Goal: Task Accomplishment & Management: Use online tool/utility

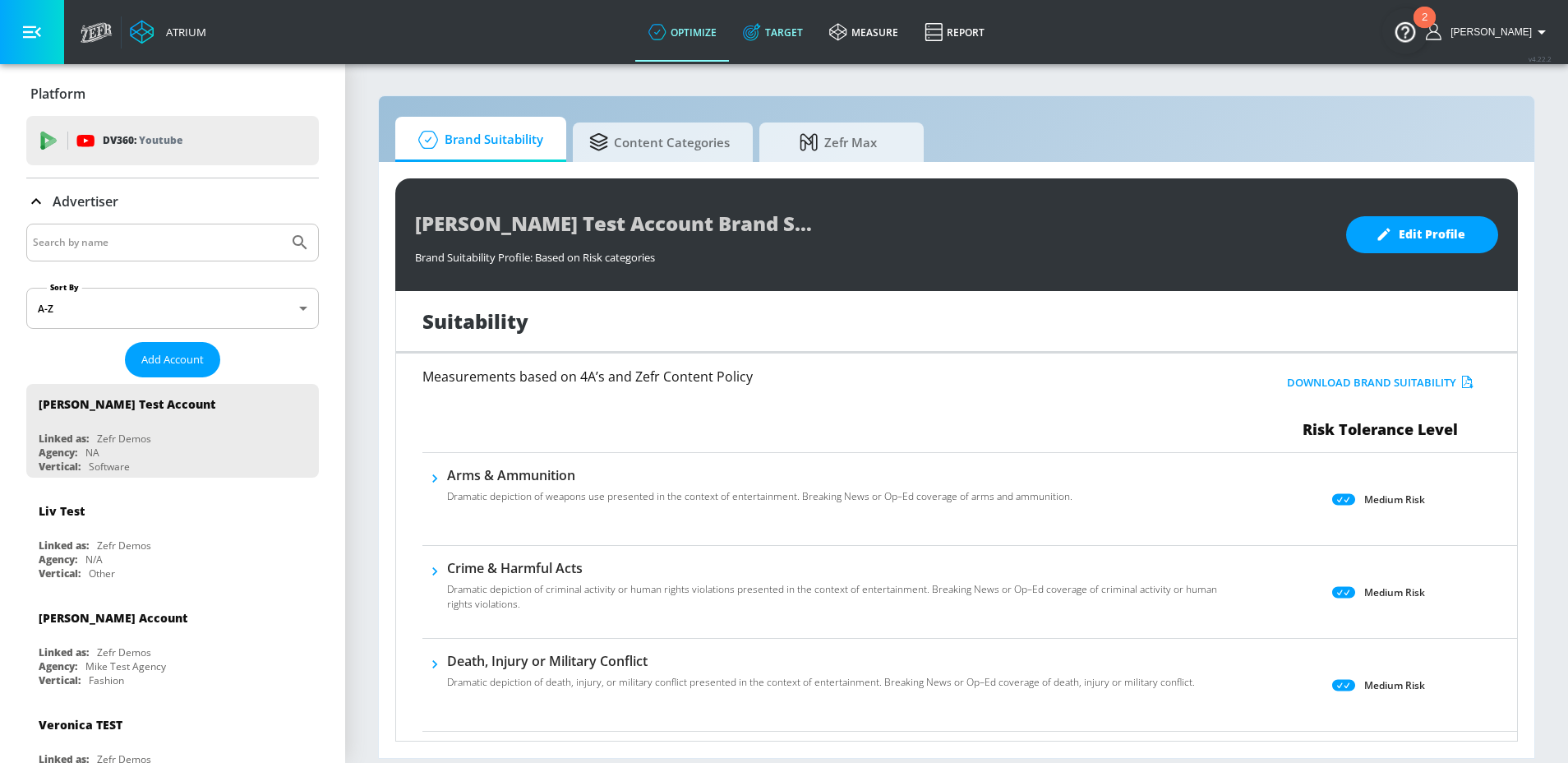
click at [816, 12] on link "Target" at bounding box center [773, 32] width 86 height 59
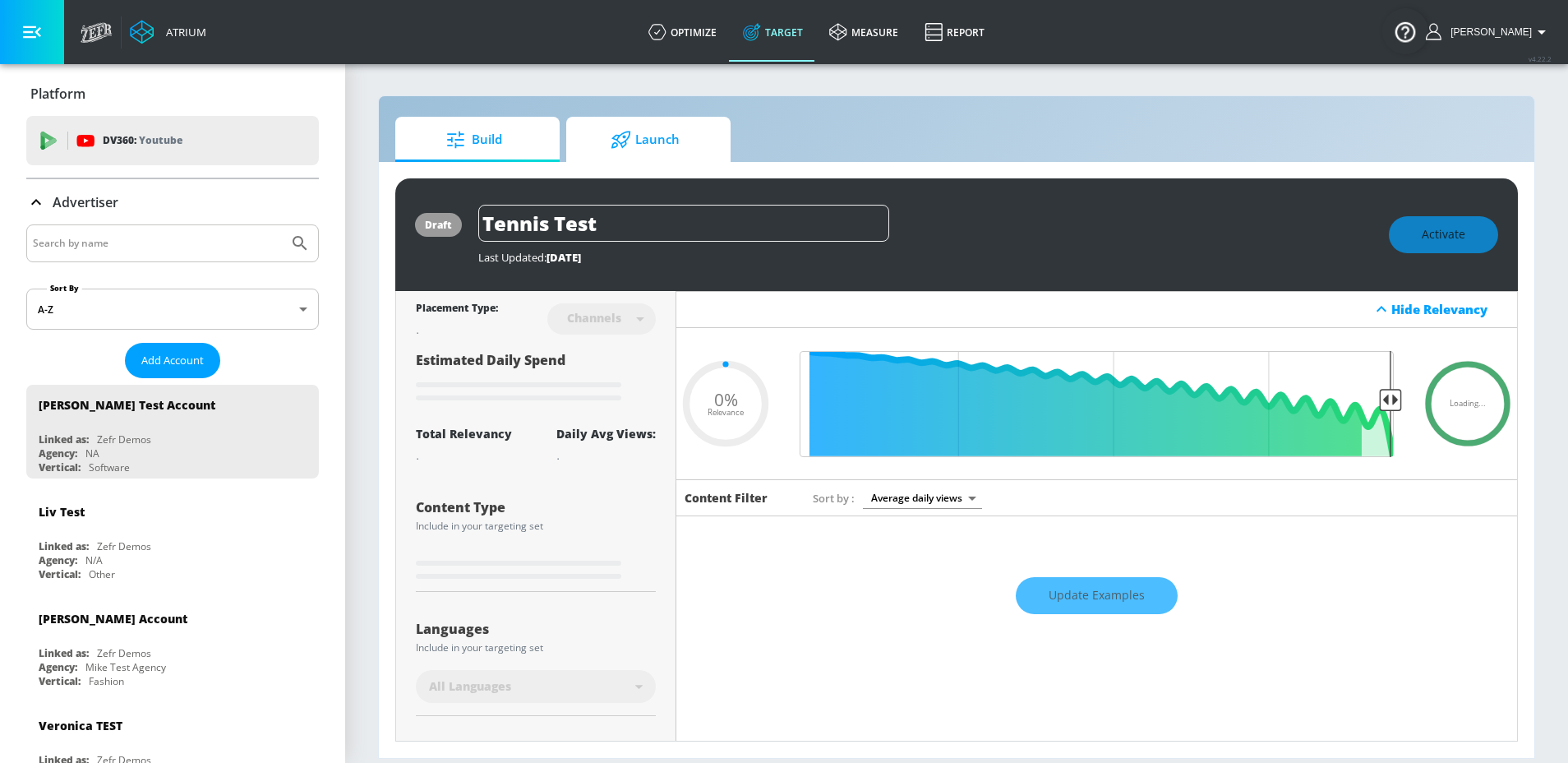
type input "0.05"
click at [627, 143] on icon at bounding box center [621, 139] width 19 height 18
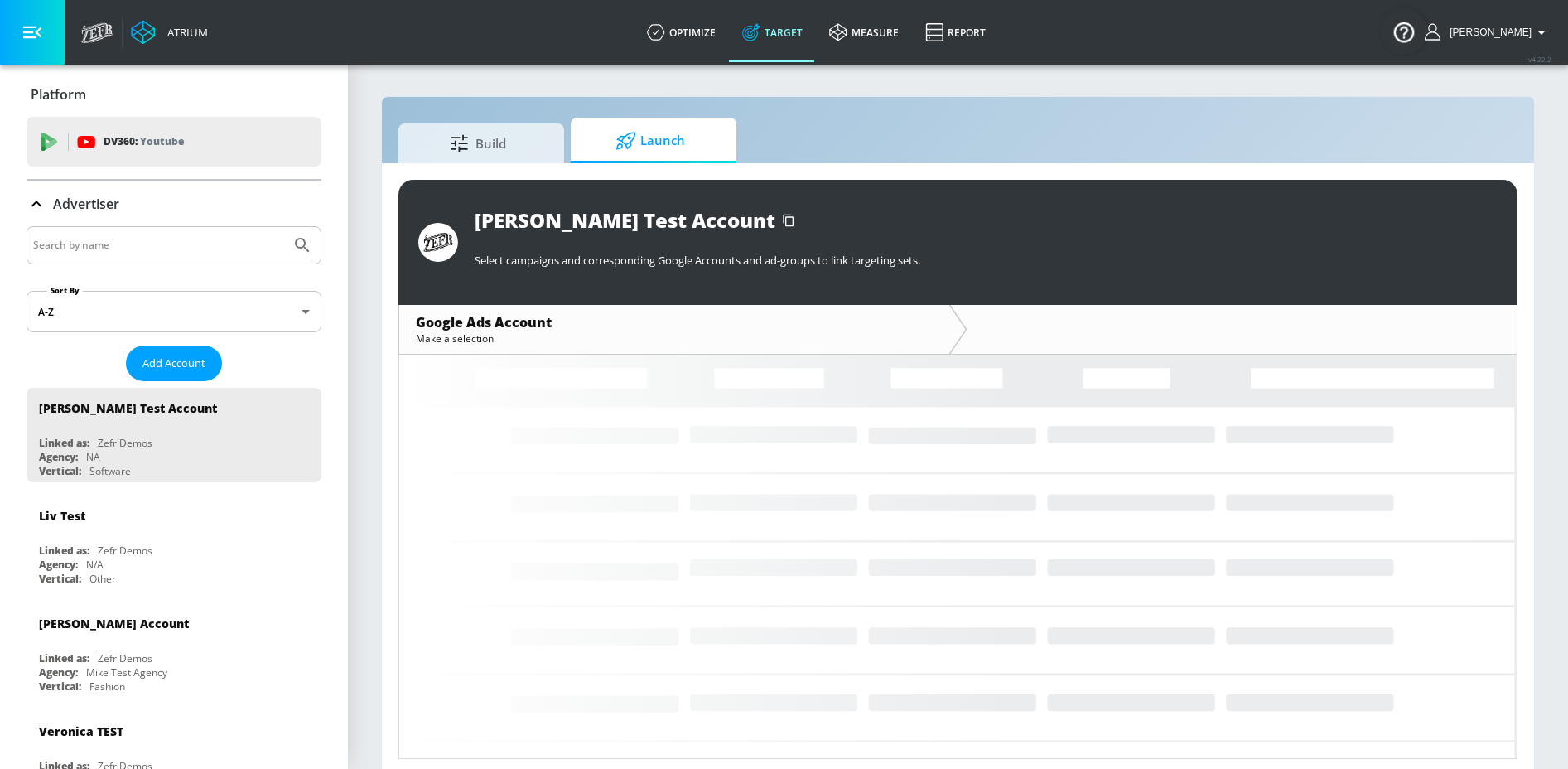
click at [131, 238] on input "Search by name" at bounding box center [158, 245] width 251 height 22
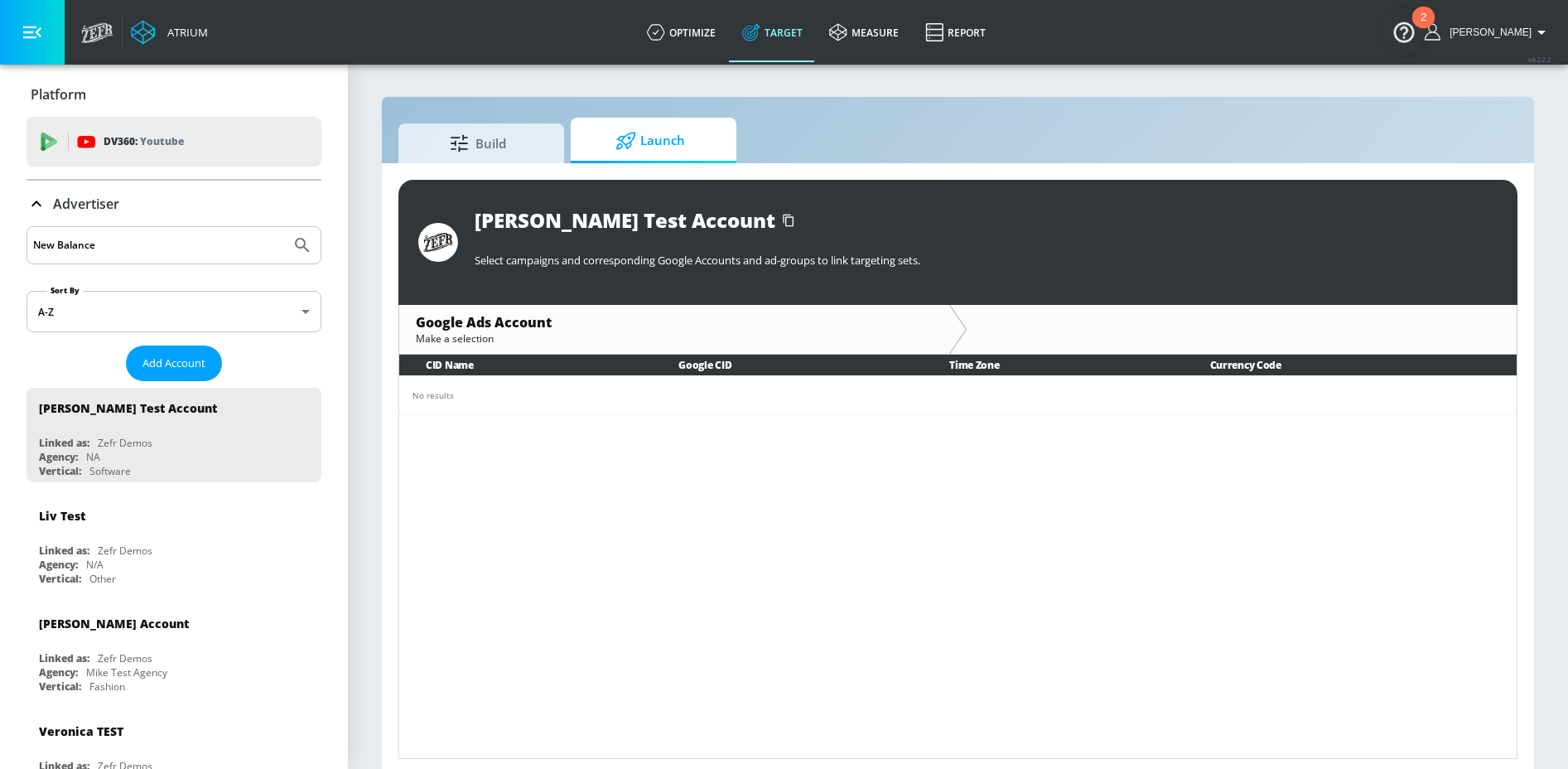
type input "New Balance"
click at [284, 227] on button "Submit Search" at bounding box center [301, 245] width 36 height 36
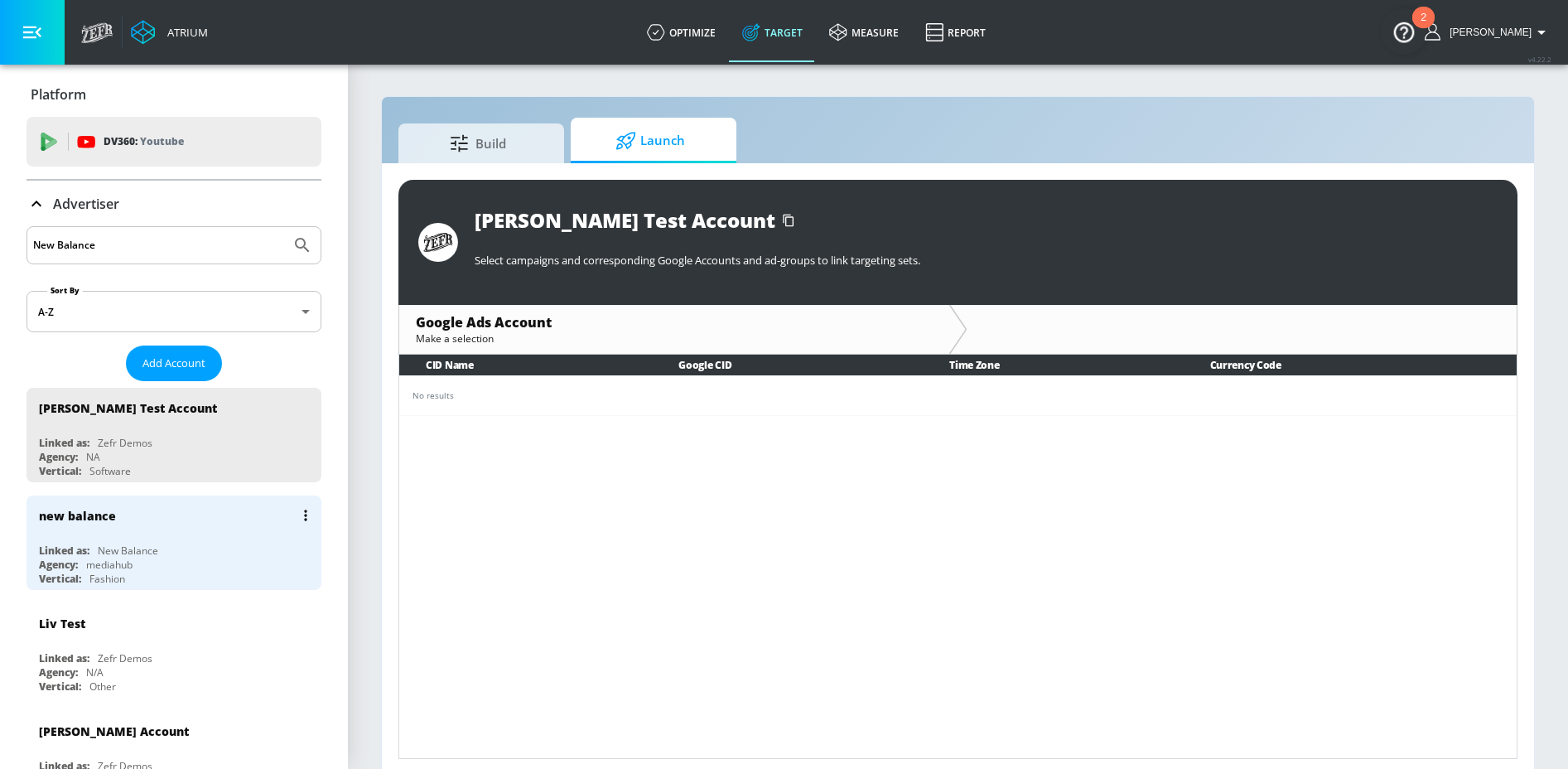
click at [163, 562] on div "Agency: mediahub" at bounding box center [178, 564] width 279 height 14
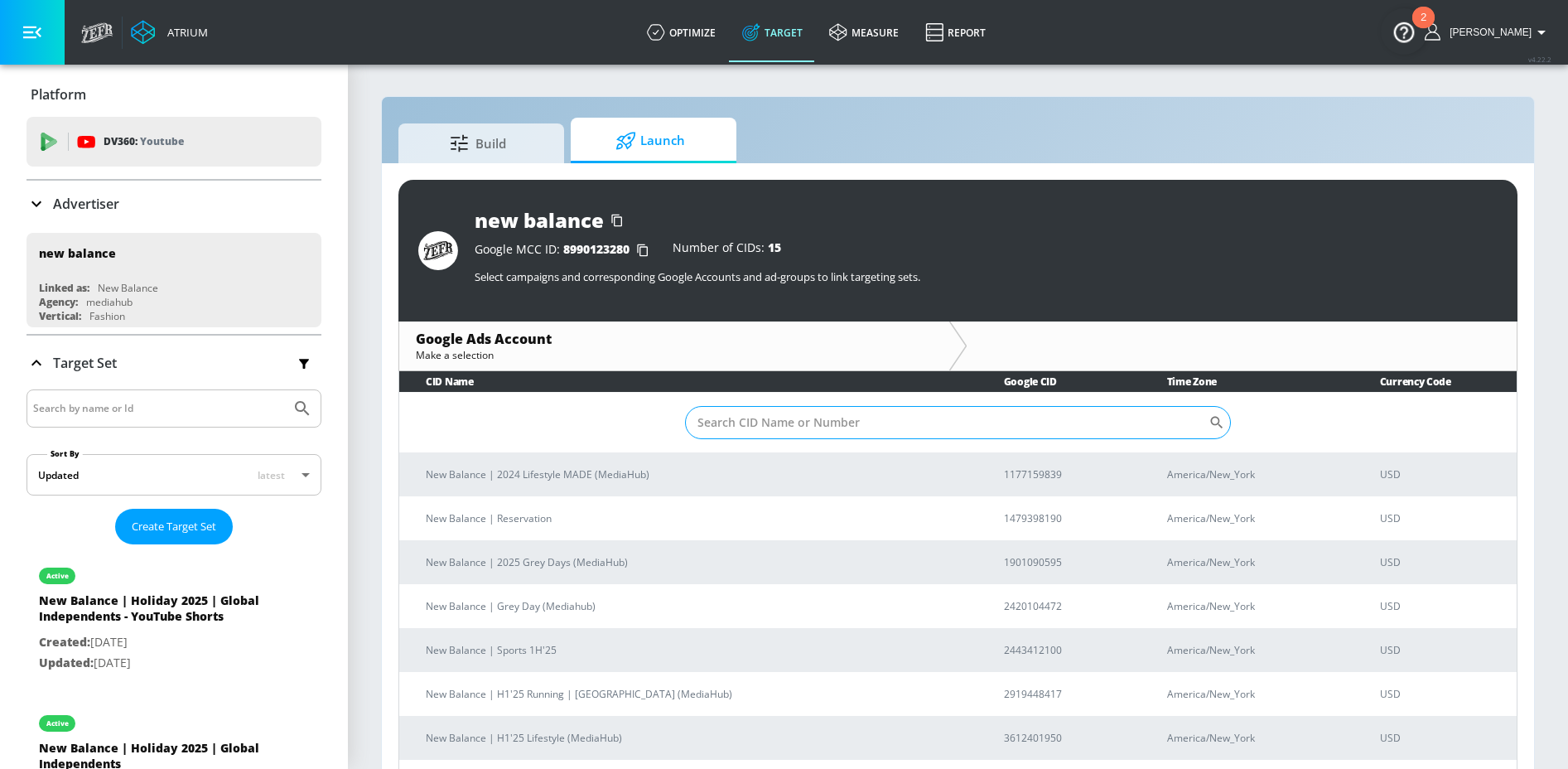
click at [723, 414] on input "Sort By" at bounding box center [947, 422] width 524 height 33
paste input "4620330303"
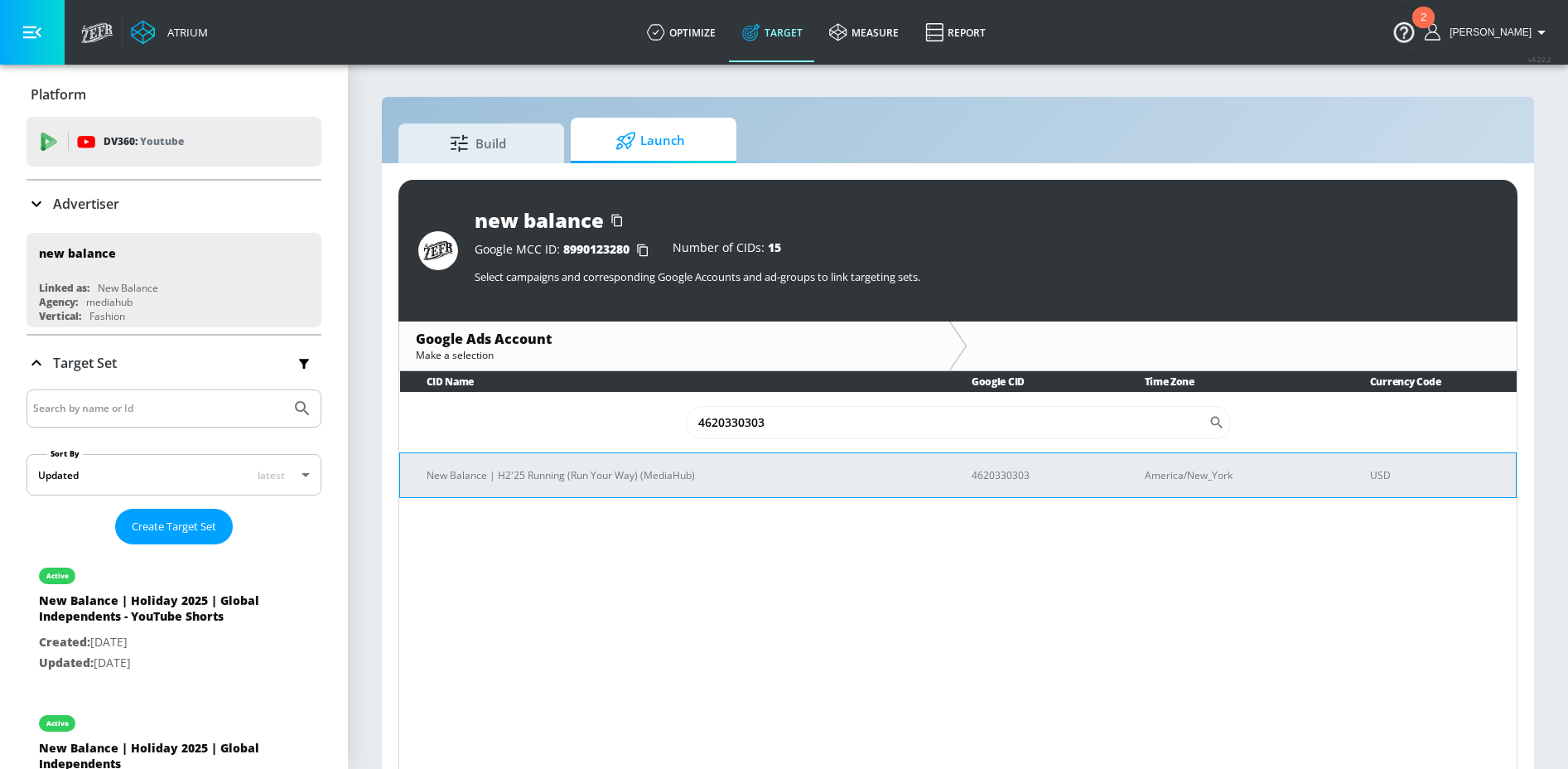
type input "4620330303"
click at [524, 491] on td "New Balance | H2'25 Running (Run Your Way) (MediaHub)" at bounding box center [672, 474] width 545 height 45
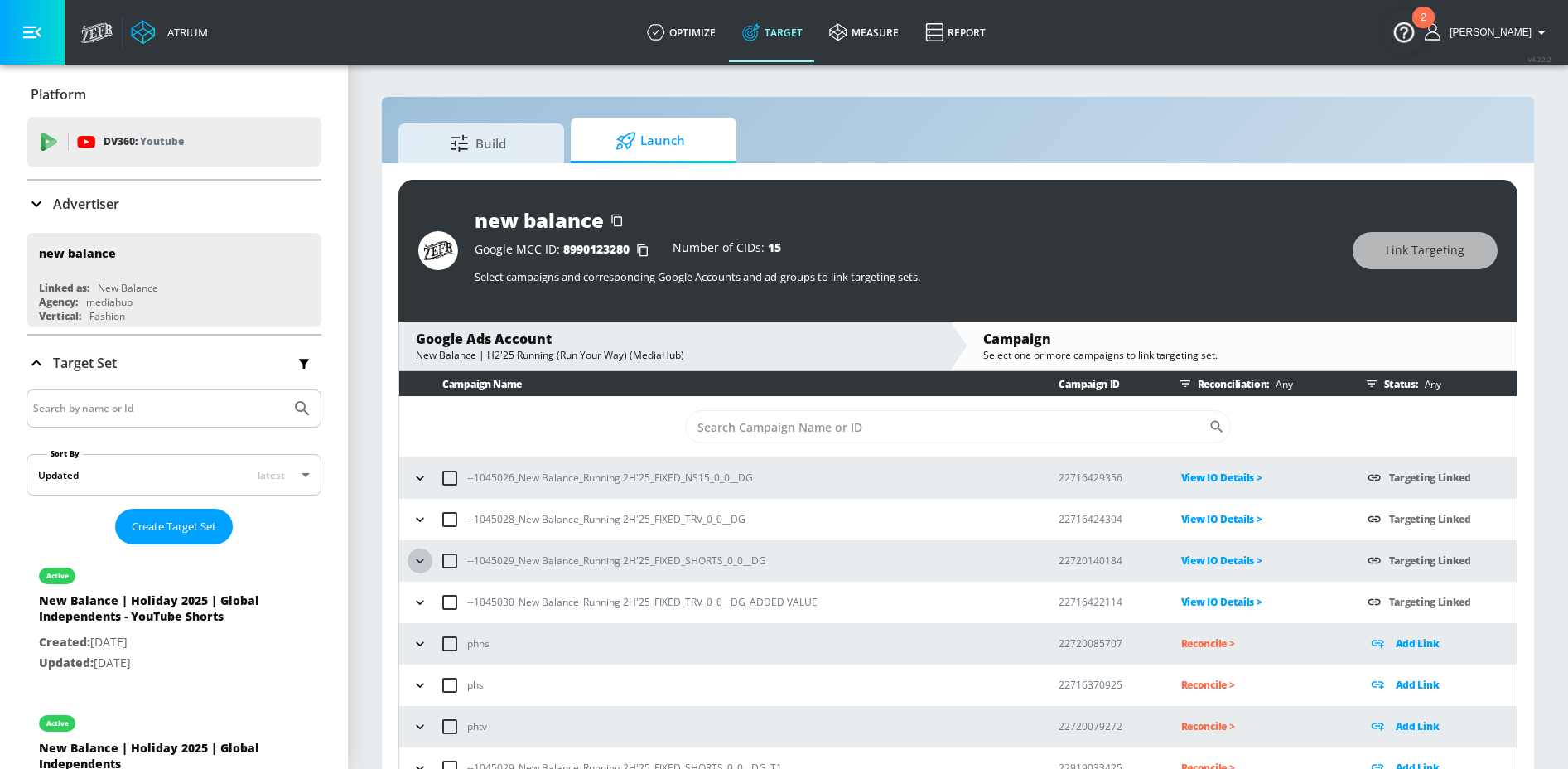
click at [426, 566] on icon "button" at bounding box center [420, 561] width 17 height 17
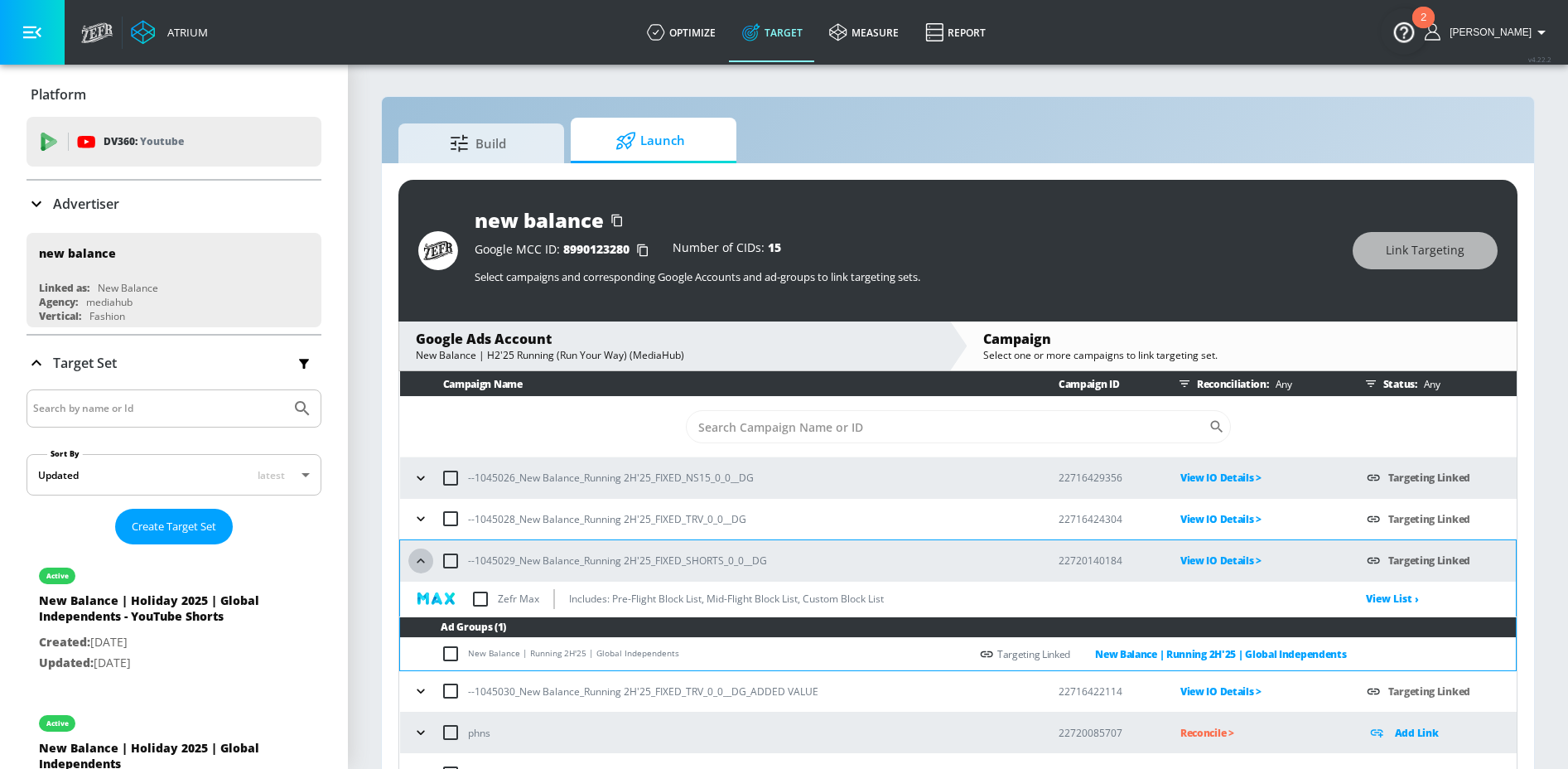
click at [423, 559] on icon "button" at bounding box center [421, 561] width 17 height 17
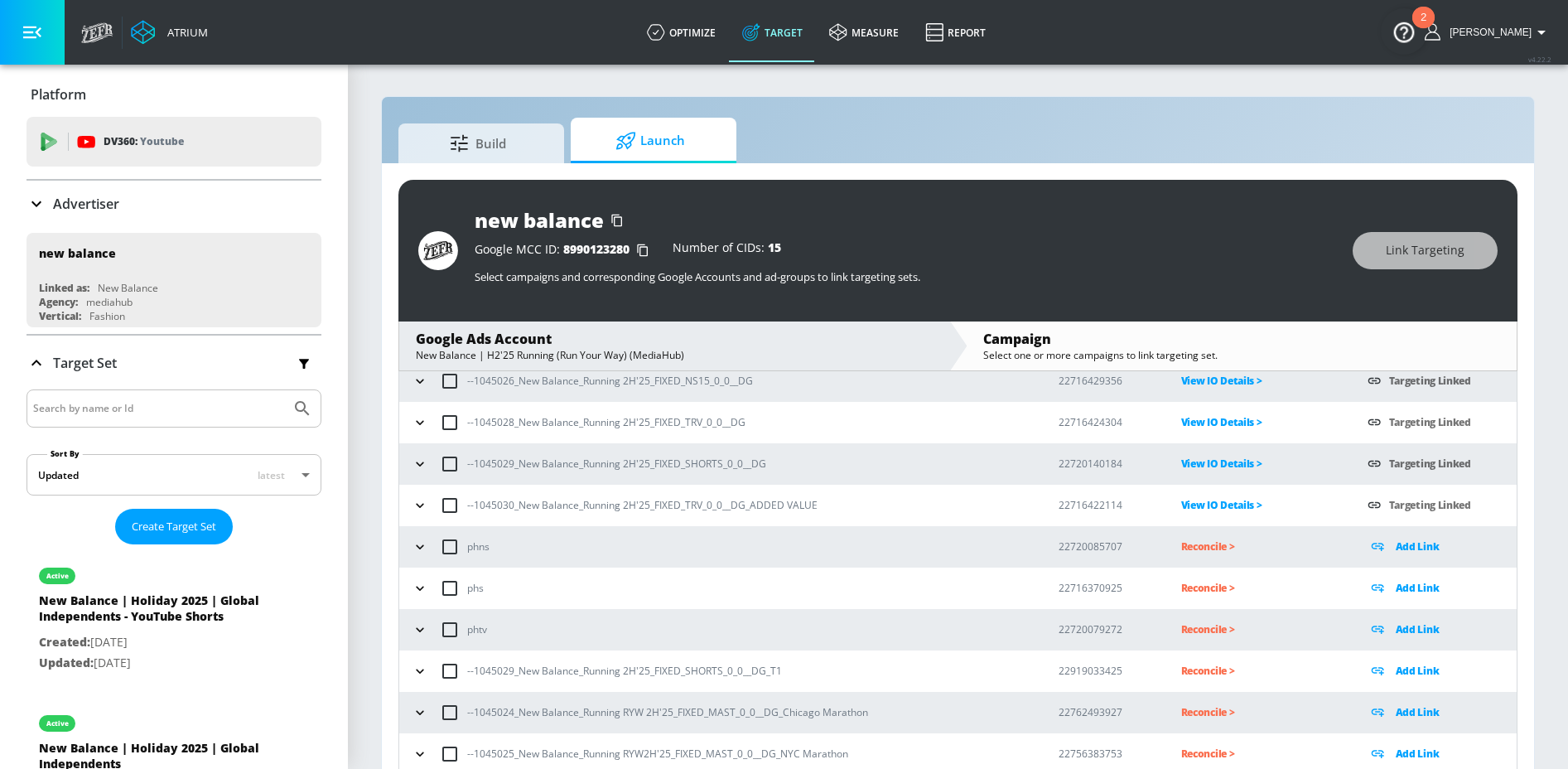
scroll to position [24, 0]
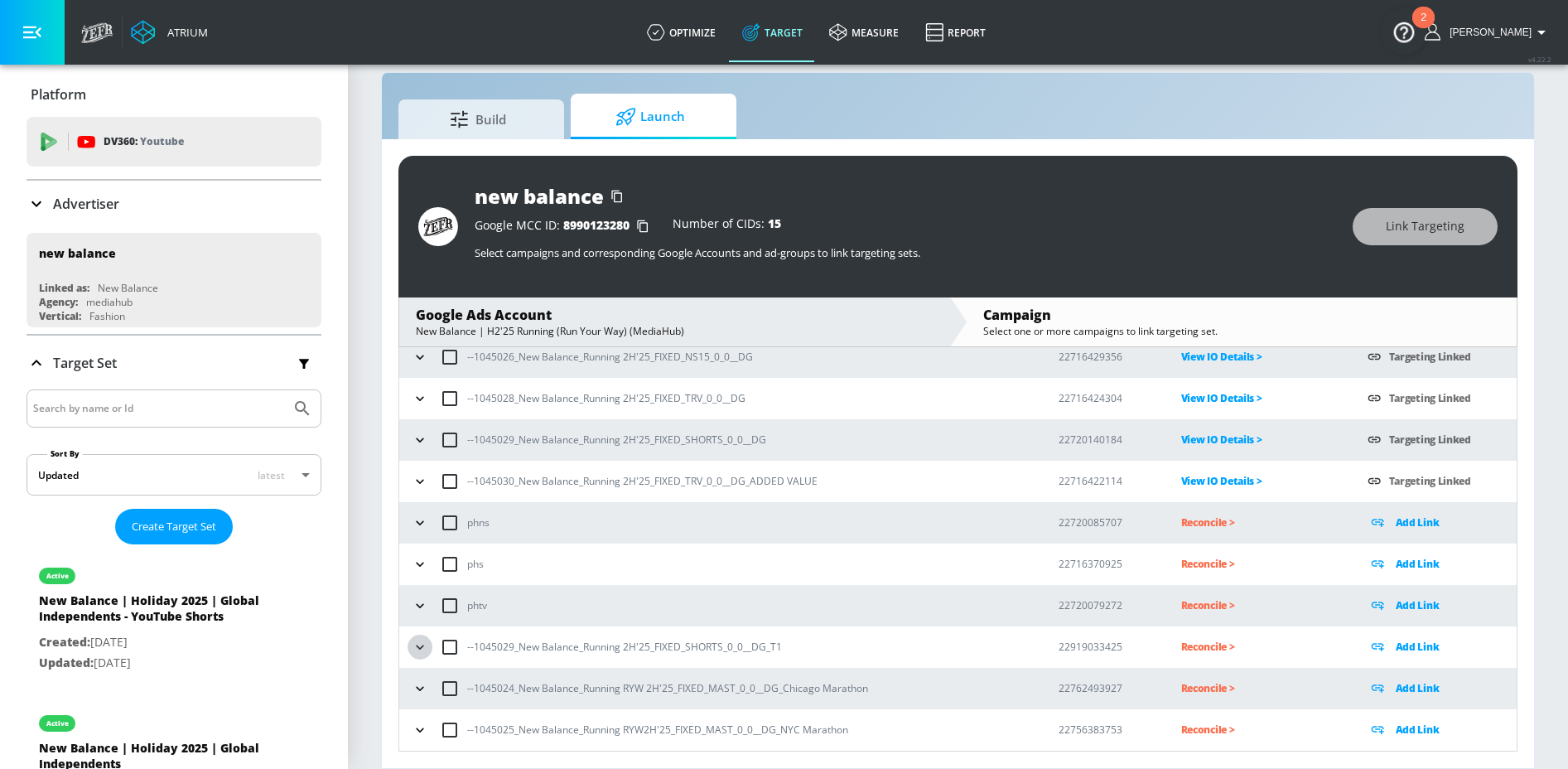
click at [419, 648] on icon "button" at bounding box center [420, 648] width 17 height 17
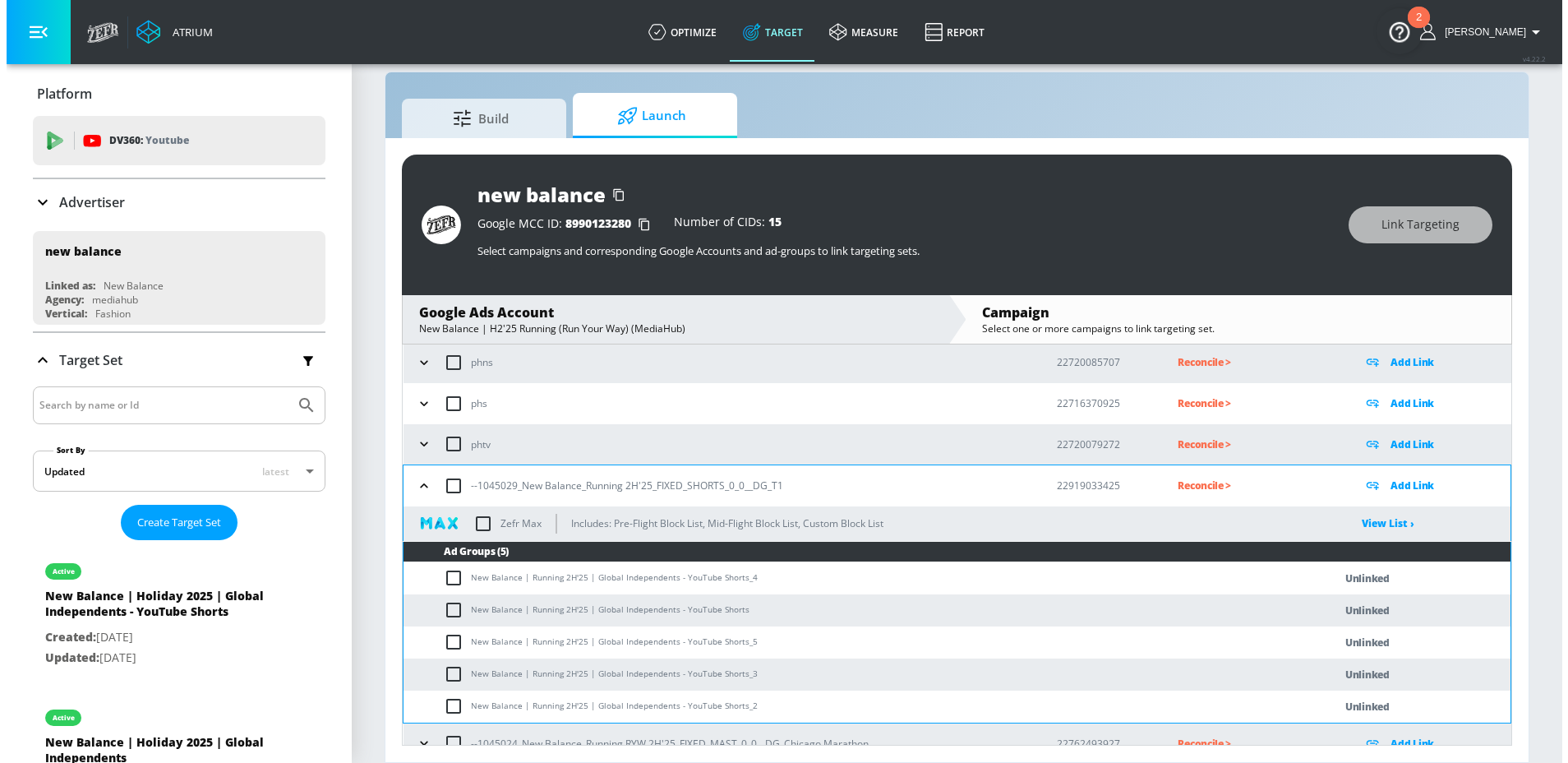
scroll to position [291, 0]
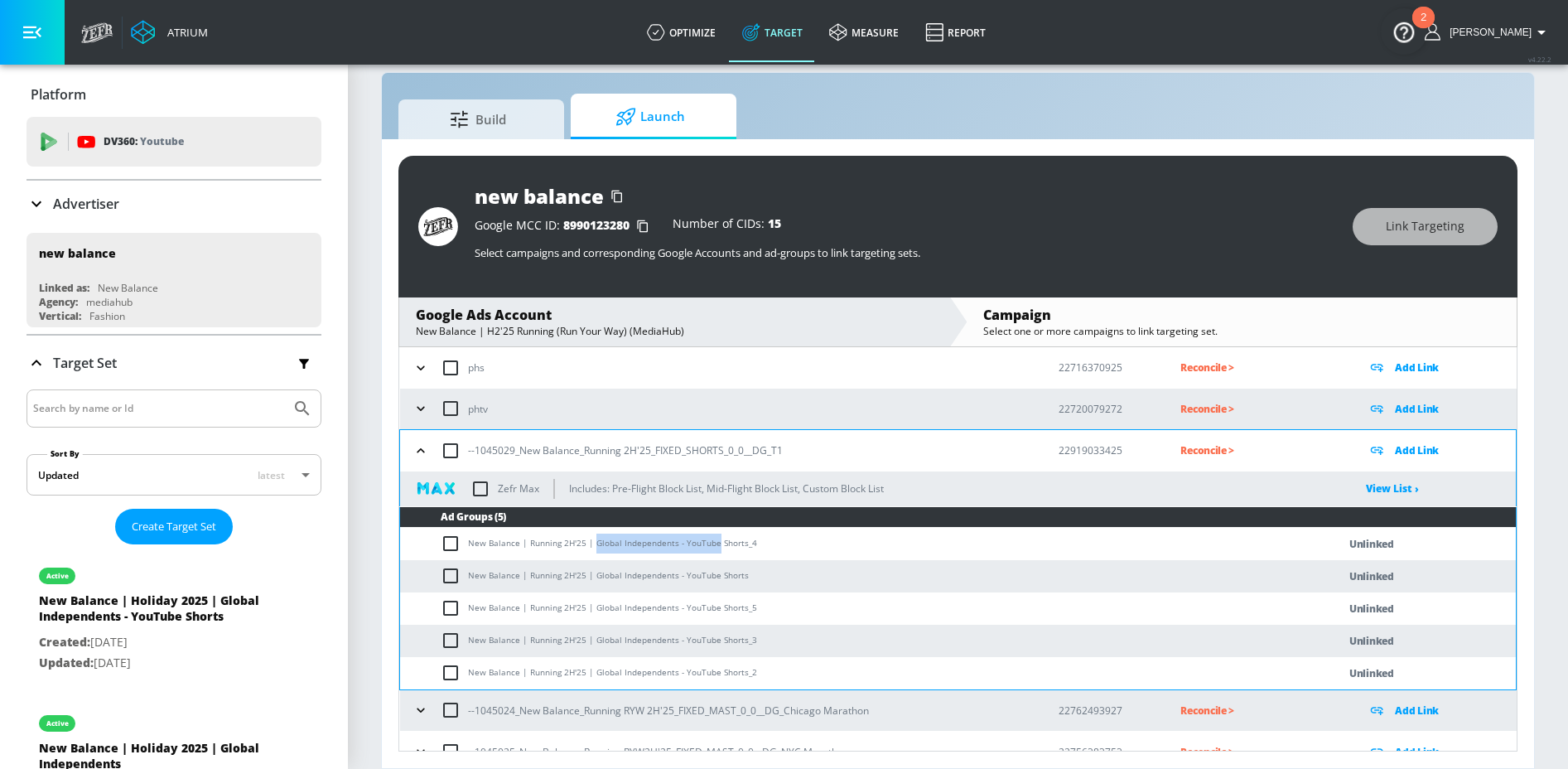
drag, startPoint x: 591, startPoint y: 542, endPoint x: 713, endPoint y: 539, distance: 122.0
click at [713, 539] on td "New Balance | Running 2H'25 | Global Independents - YouTube Shorts_4" at bounding box center [851, 544] width 904 height 32
copy td "Global Independents - YouTube"
click at [446, 544] on input "checkbox" at bounding box center [454, 544] width 27 height 20
checkbox input "true"
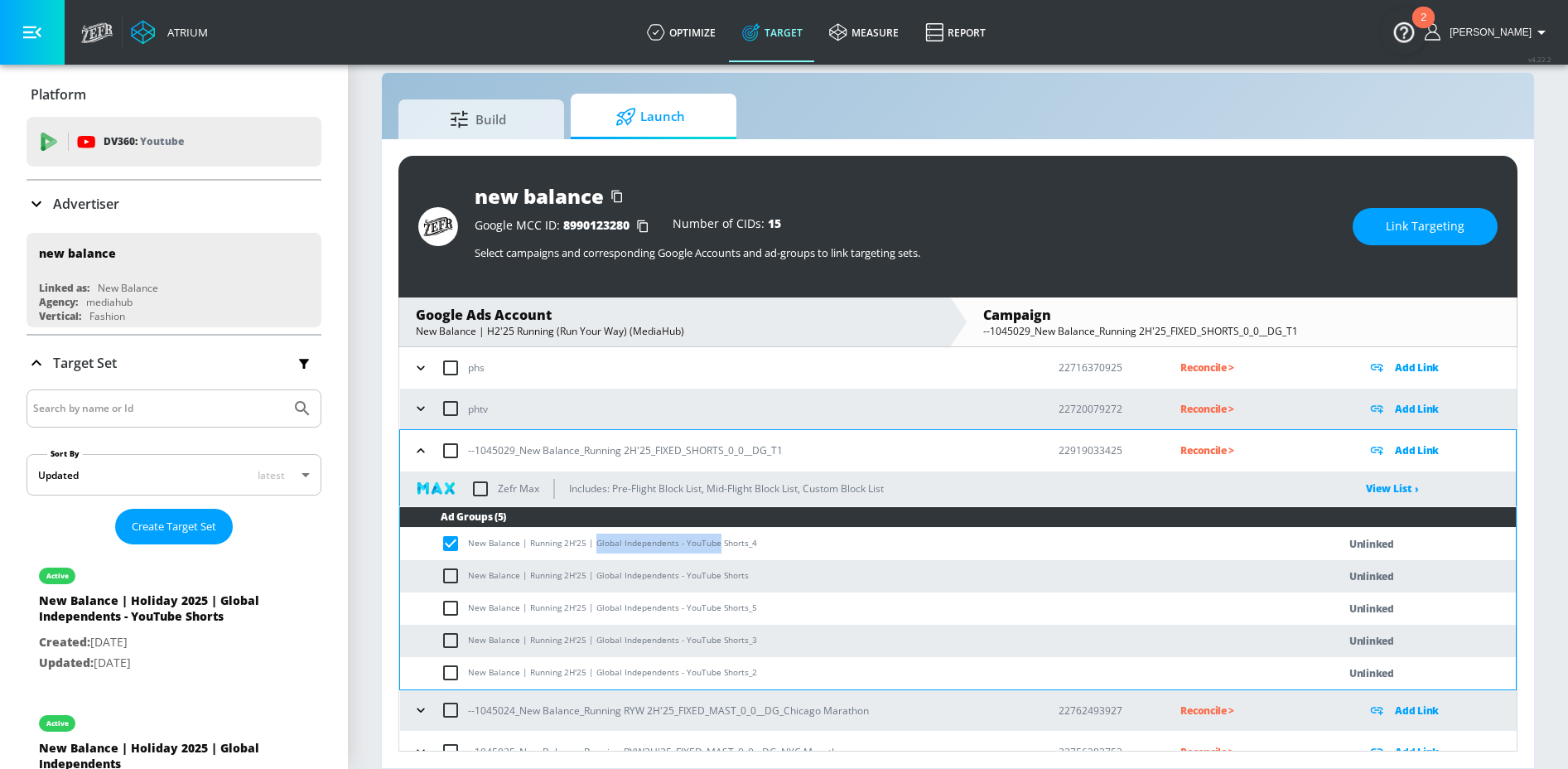
click at [447, 572] on input "checkbox" at bounding box center [454, 576] width 27 height 20
checkbox input "true"
click at [447, 604] on input "checkbox" at bounding box center [454, 608] width 27 height 20
checkbox input "true"
click at [447, 631] on input "checkbox" at bounding box center [454, 641] width 27 height 20
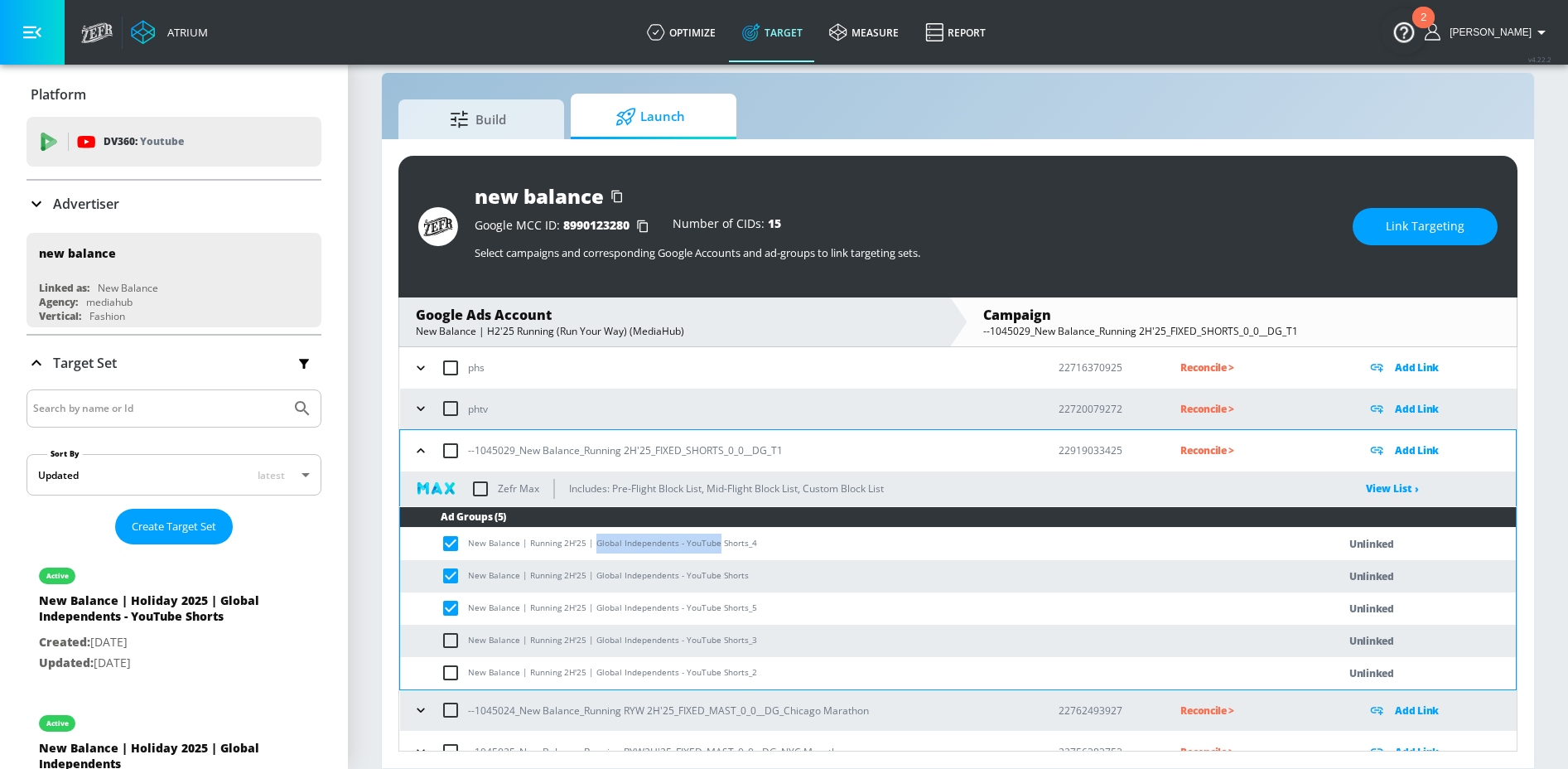
checkbox input "true"
click at [447, 660] on td "New Balance | Running 2H'25 | Global Independents - YouTube Shorts_2" at bounding box center [851, 673] width 904 height 32
click at [447, 668] on input "checkbox" at bounding box center [454, 673] width 27 height 20
checkbox input "true"
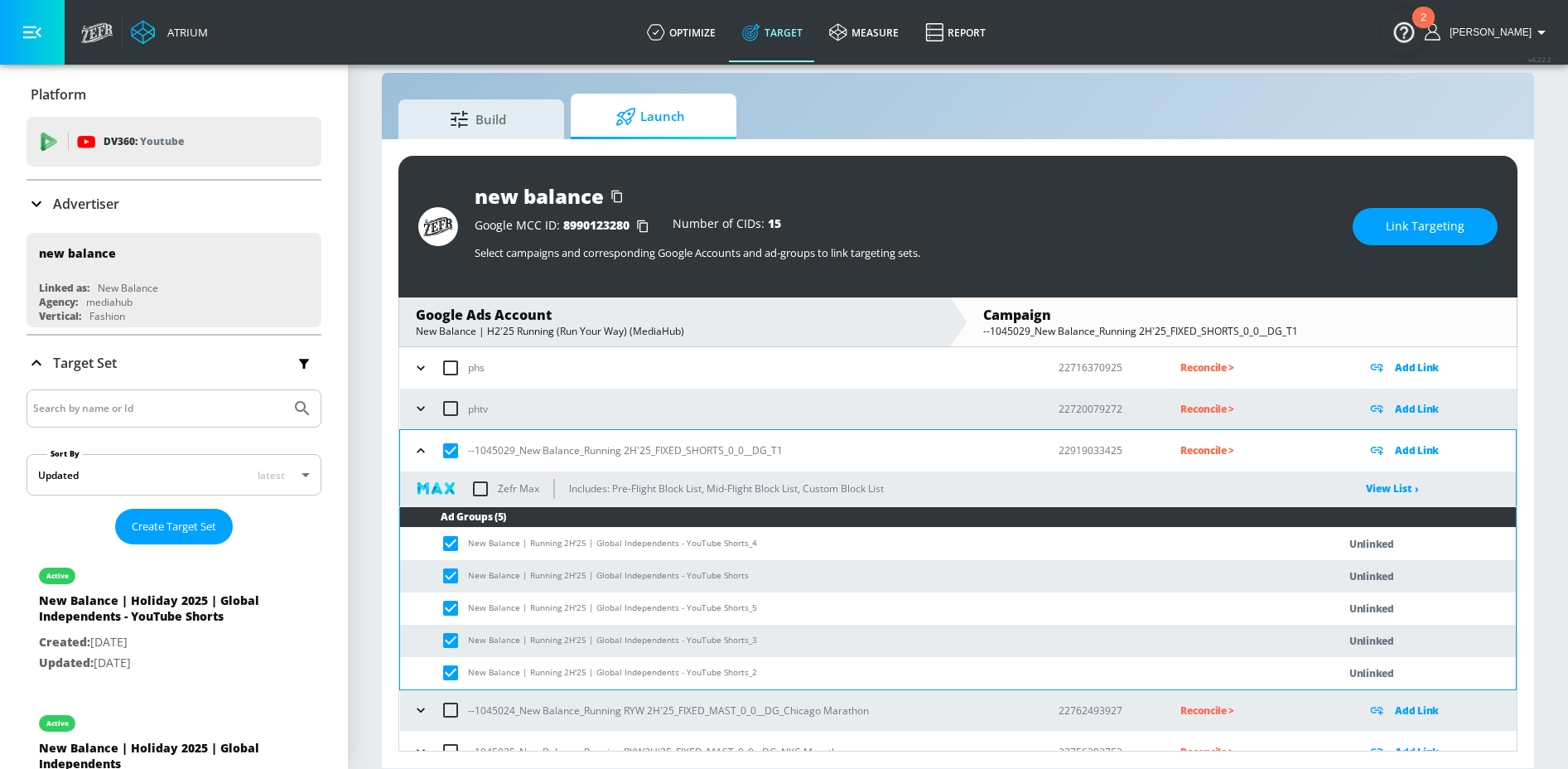
click at [1440, 232] on span "Link Targeting" at bounding box center [1425, 227] width 78 height 21
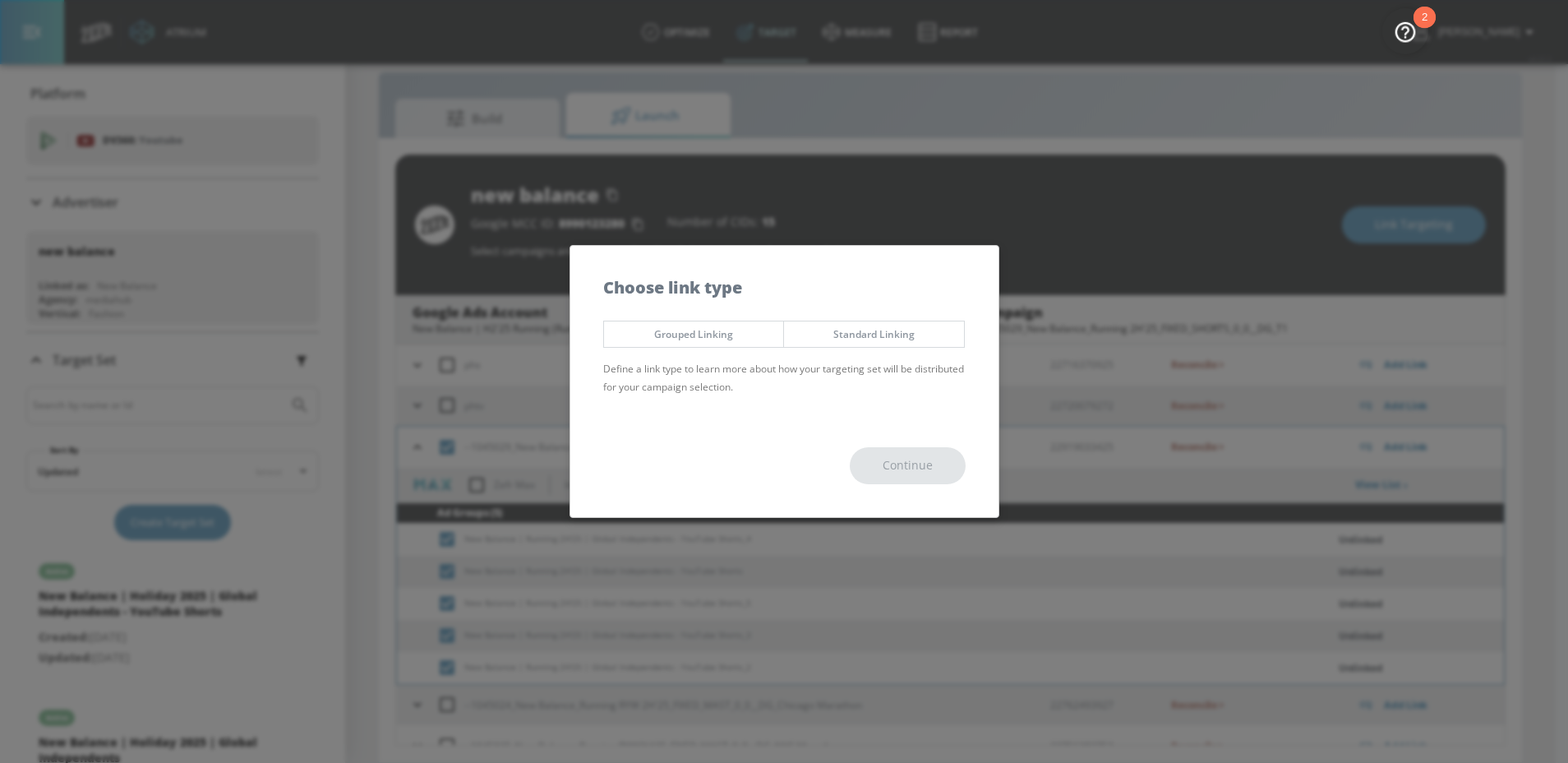
click at [733, 319] on div "Grouped Linking Standard Linking Define a link type to learn more about how you…" at bounding box center [784, 364] width 429 height 102
click at [749, 342] on span "Grouped Linking" at bounding box center [694, 334] width 155 height 18
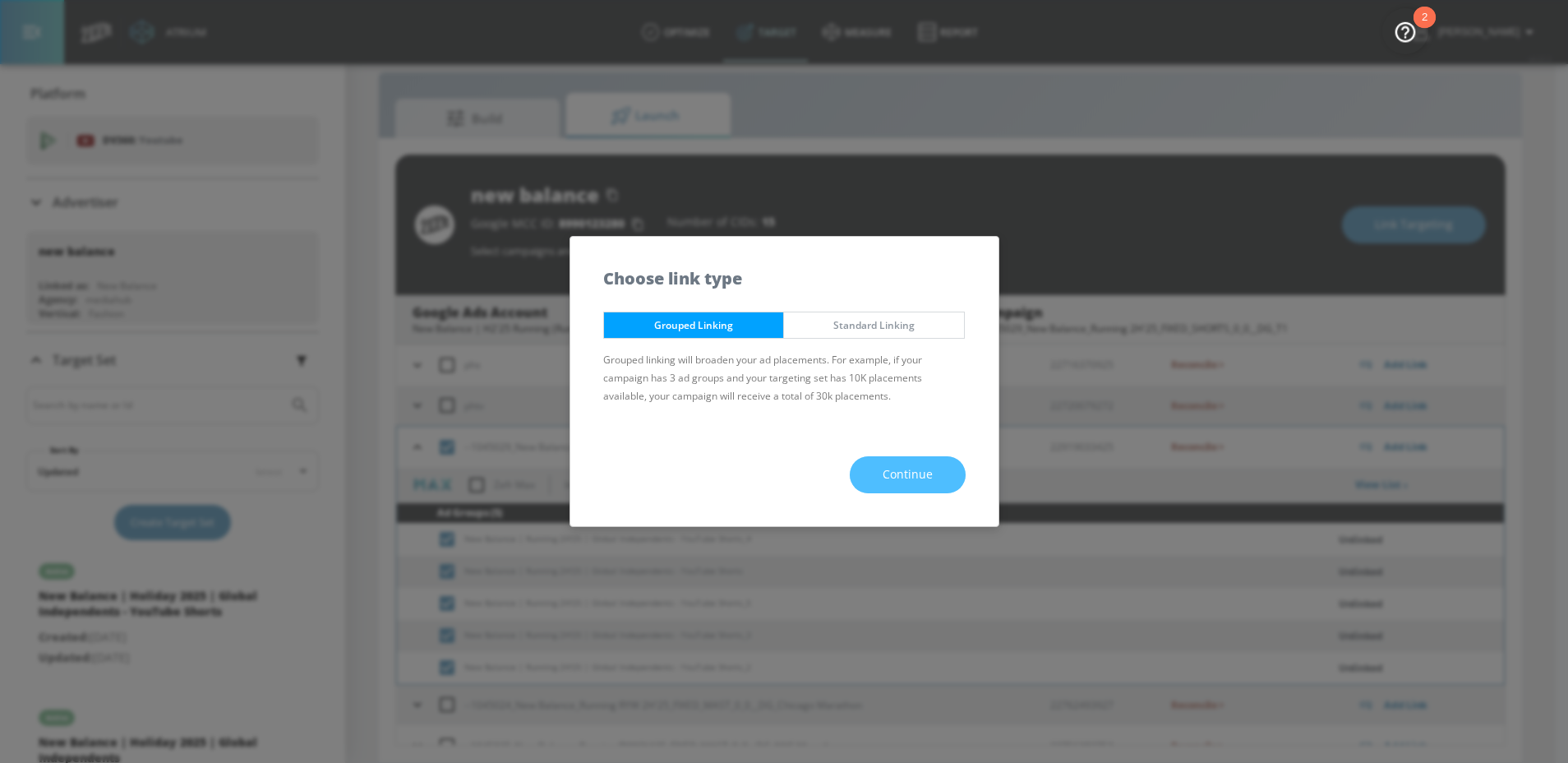
click at [887, 484] on span "Continue" at bounding box center [908, 475] width 50 height 21
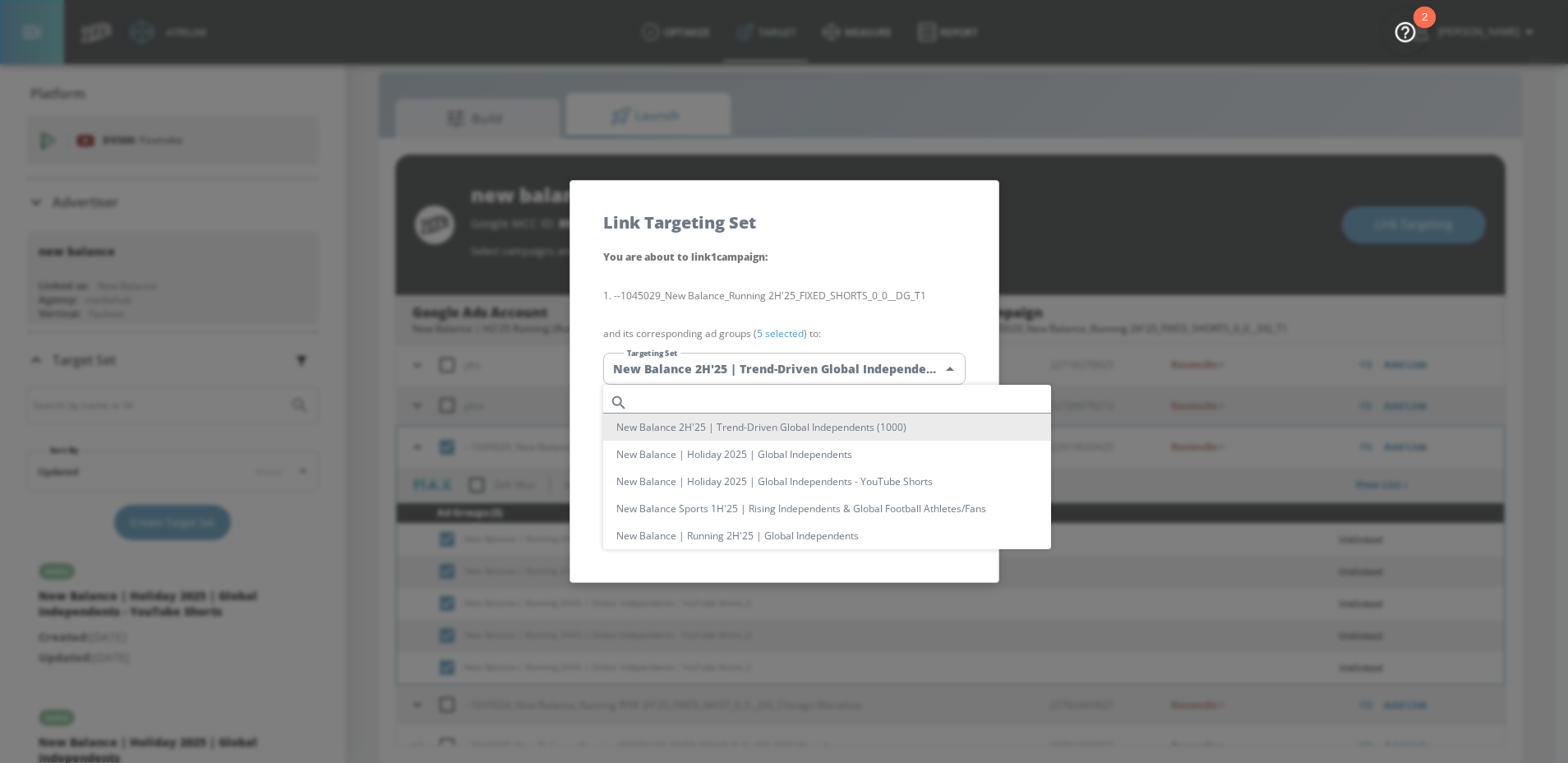
click at [765, 371] on body "Atrium optimize Target measure Report optimize Target measure Report v 4.22.2 […" at bounding box center [784, 369] width 1568 height 787
click at [713, 400] on input "text" at bounding box center [843, 402] width 417 height 23
paste input "Global Independents - YouTube"
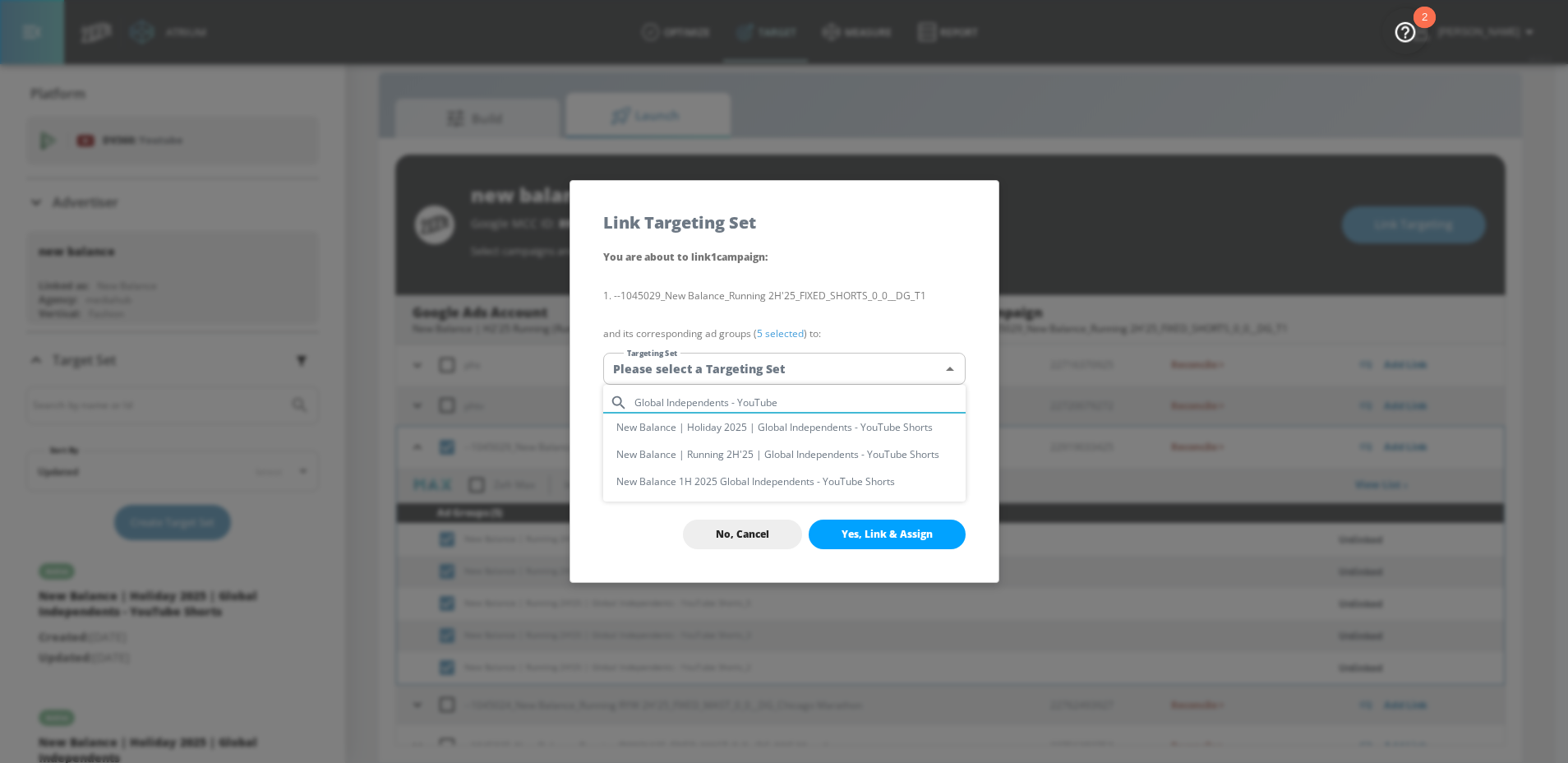
type input "Global Independents - YouTube"
click at [723, 534] on div at bounding box center [784, 381] width 1568 height 763
click at [721, 534] on span "No, Cancel" at bounding box center [743, 535] width 53 height 13
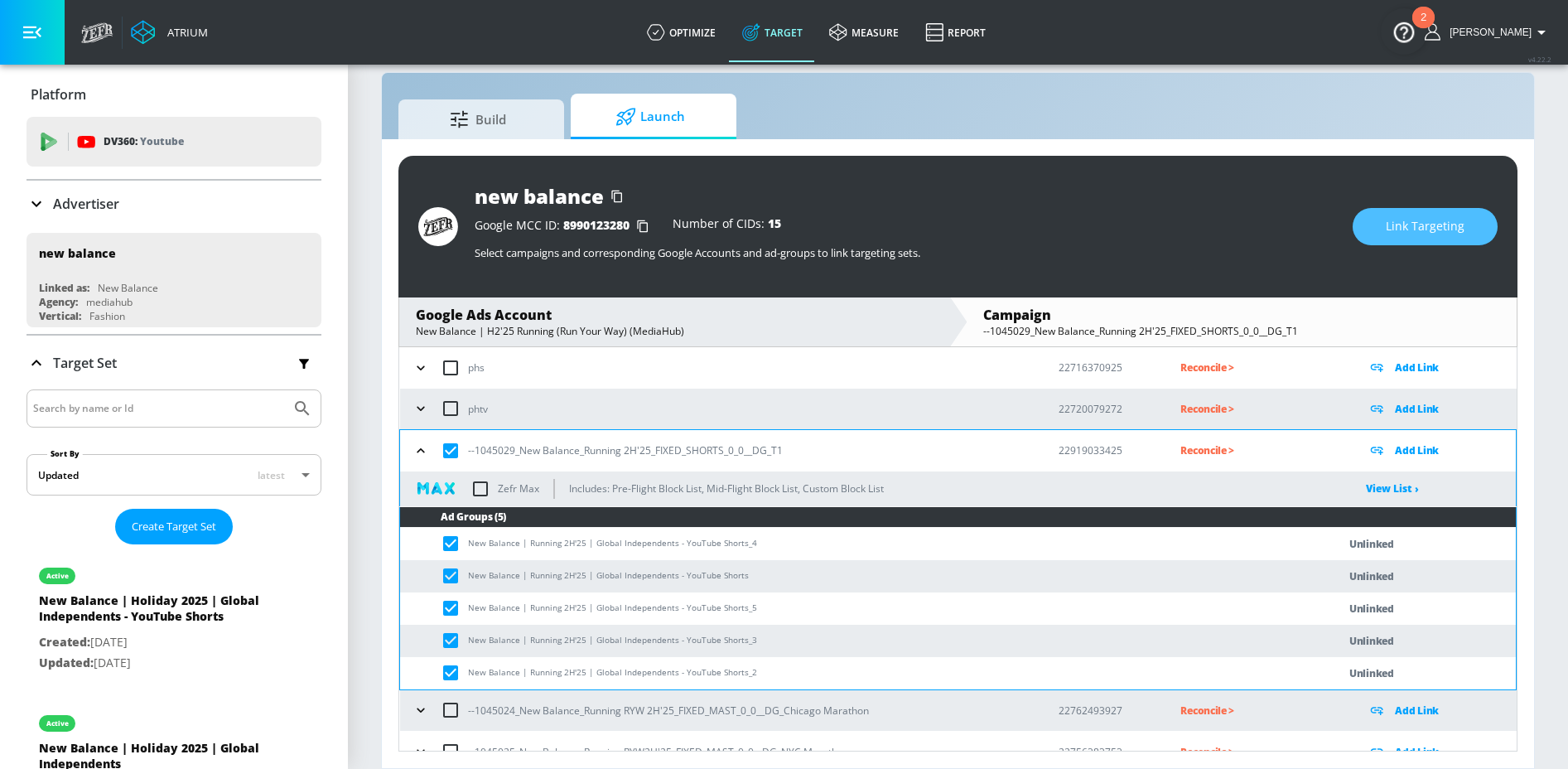
click at [1411, 215] on button "Link Targeting" at bounding box center [1426, 227] width 145 height 37
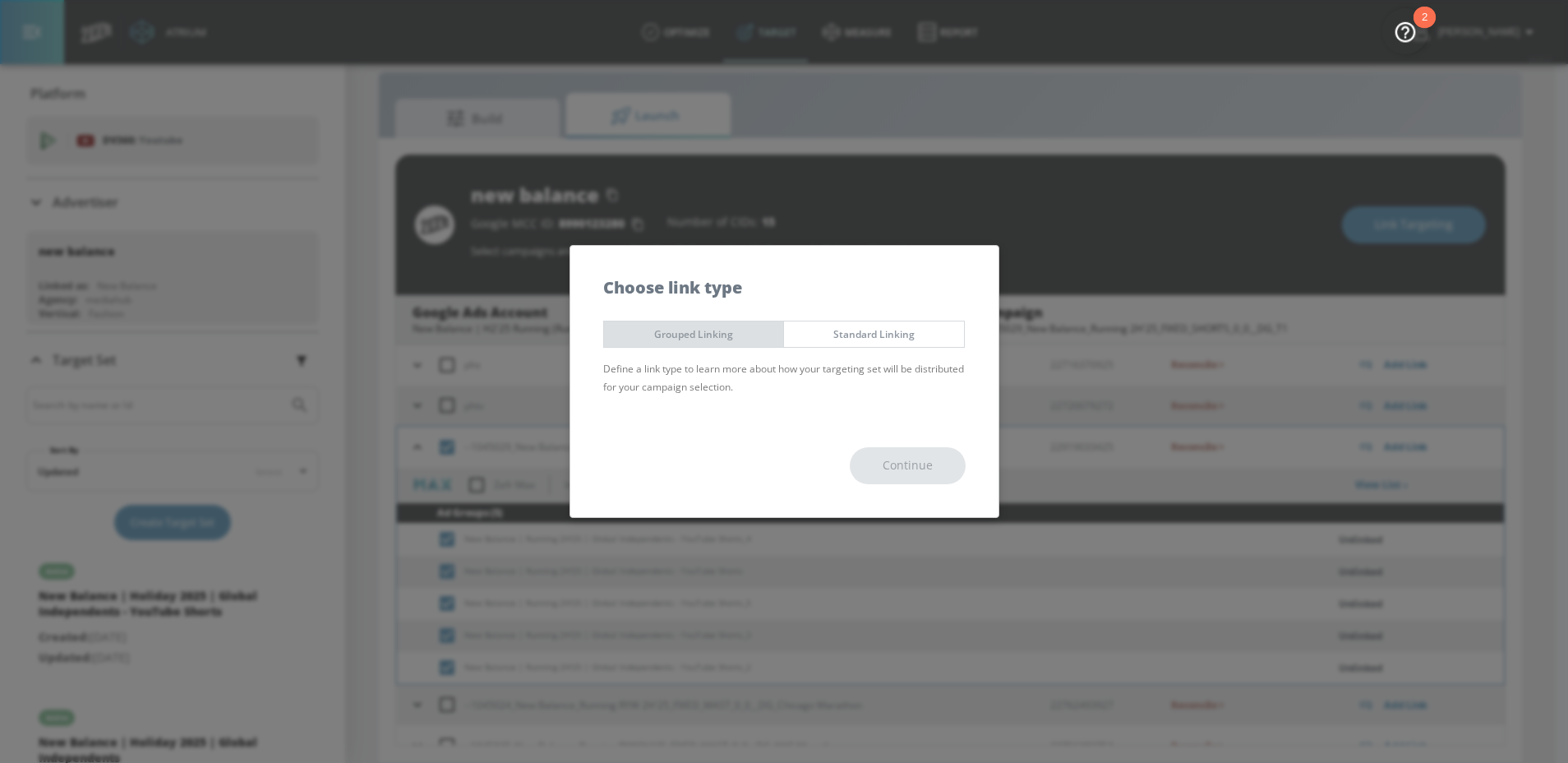
click at [765, 338] on span "Grouped Linking" at bounding box center [694, 334] width 155 height 18
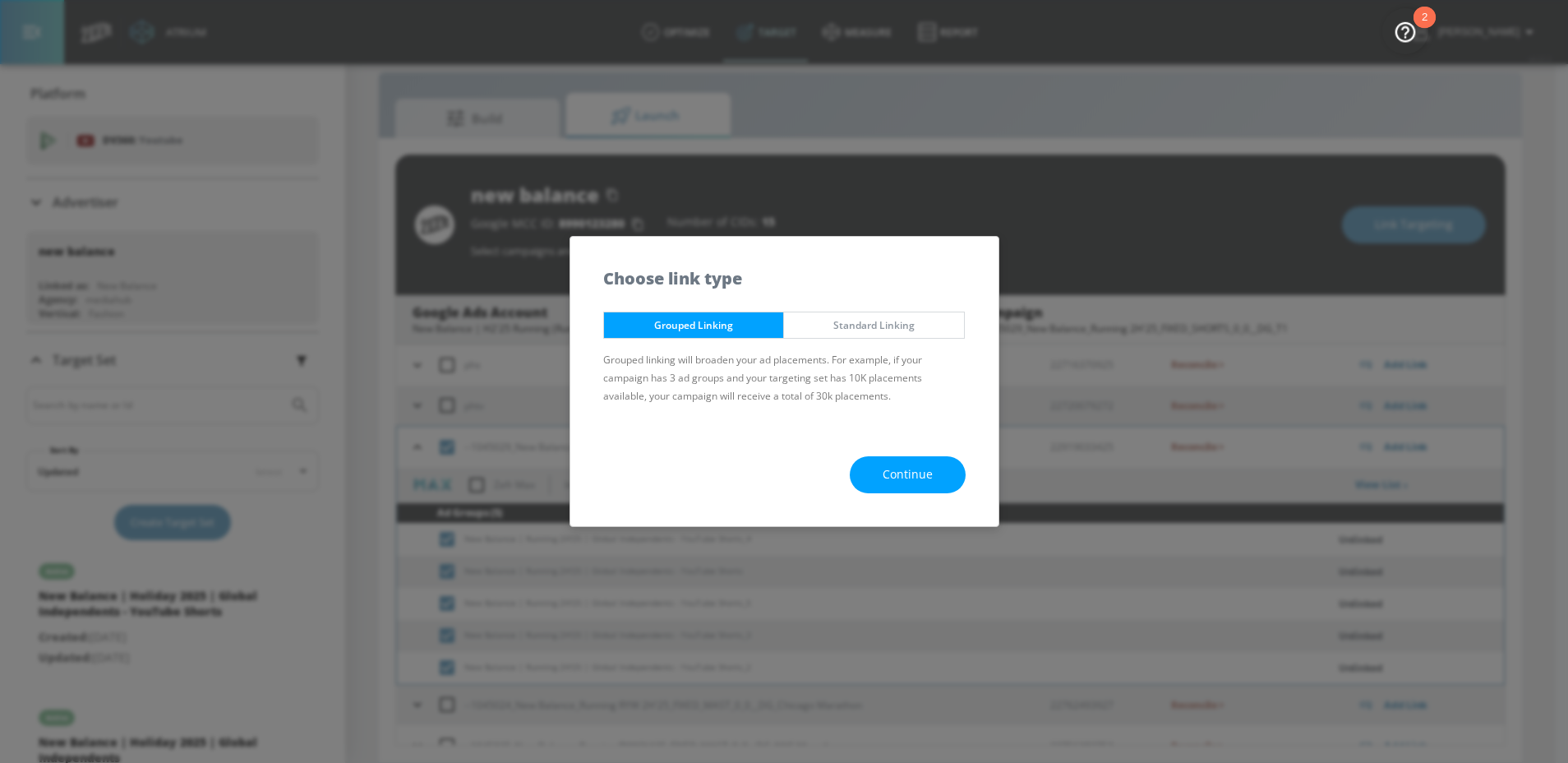
click at [875, 472] on button "Continue" at bounding box center [907, 475] width 116 height 37
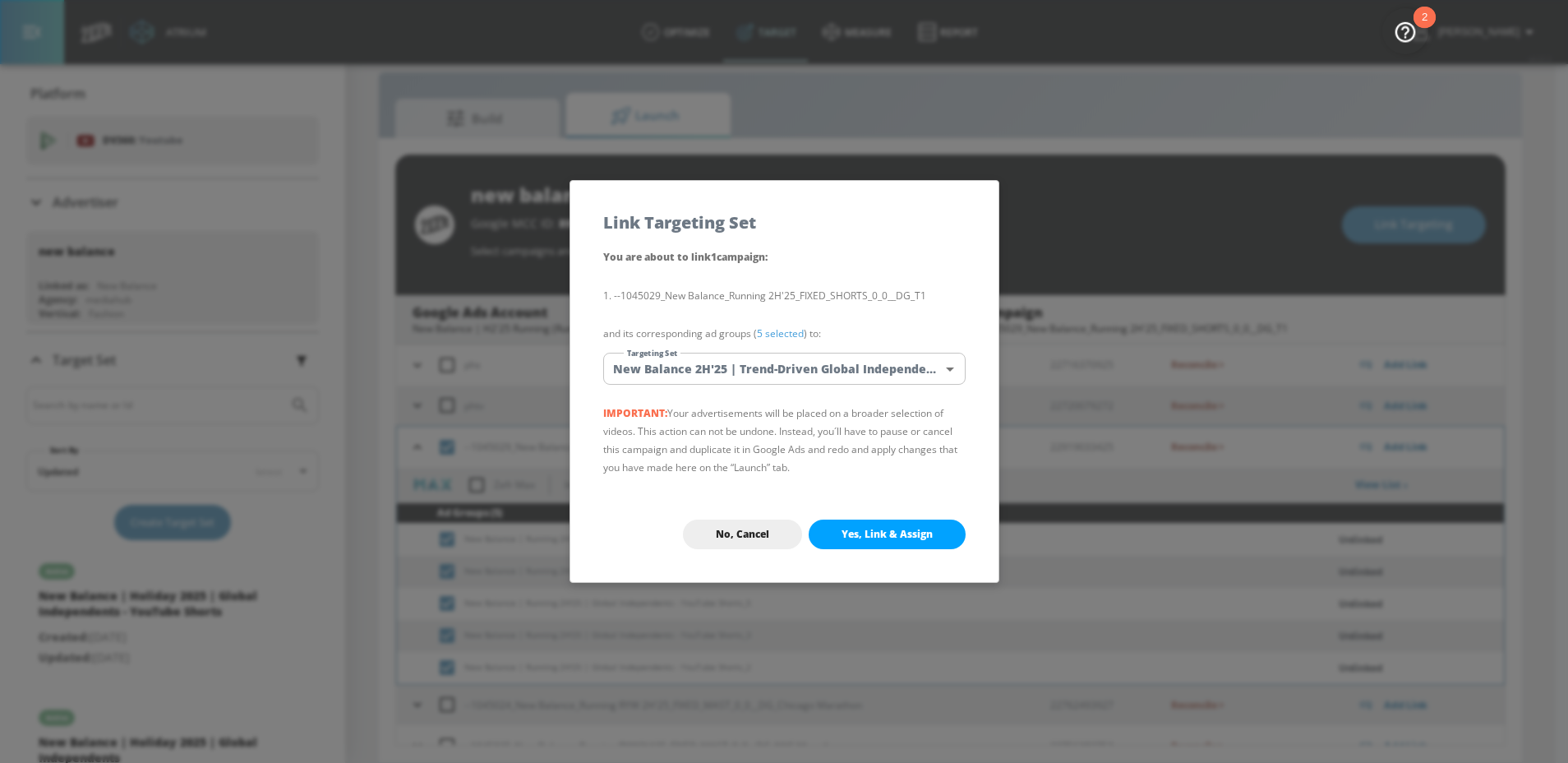
click at [783, 366] on body "Atrium optimize Target measure Report optimize Target measure Report v 4.22.2 […" at bounding box center [784, 369] width 1568 height 787
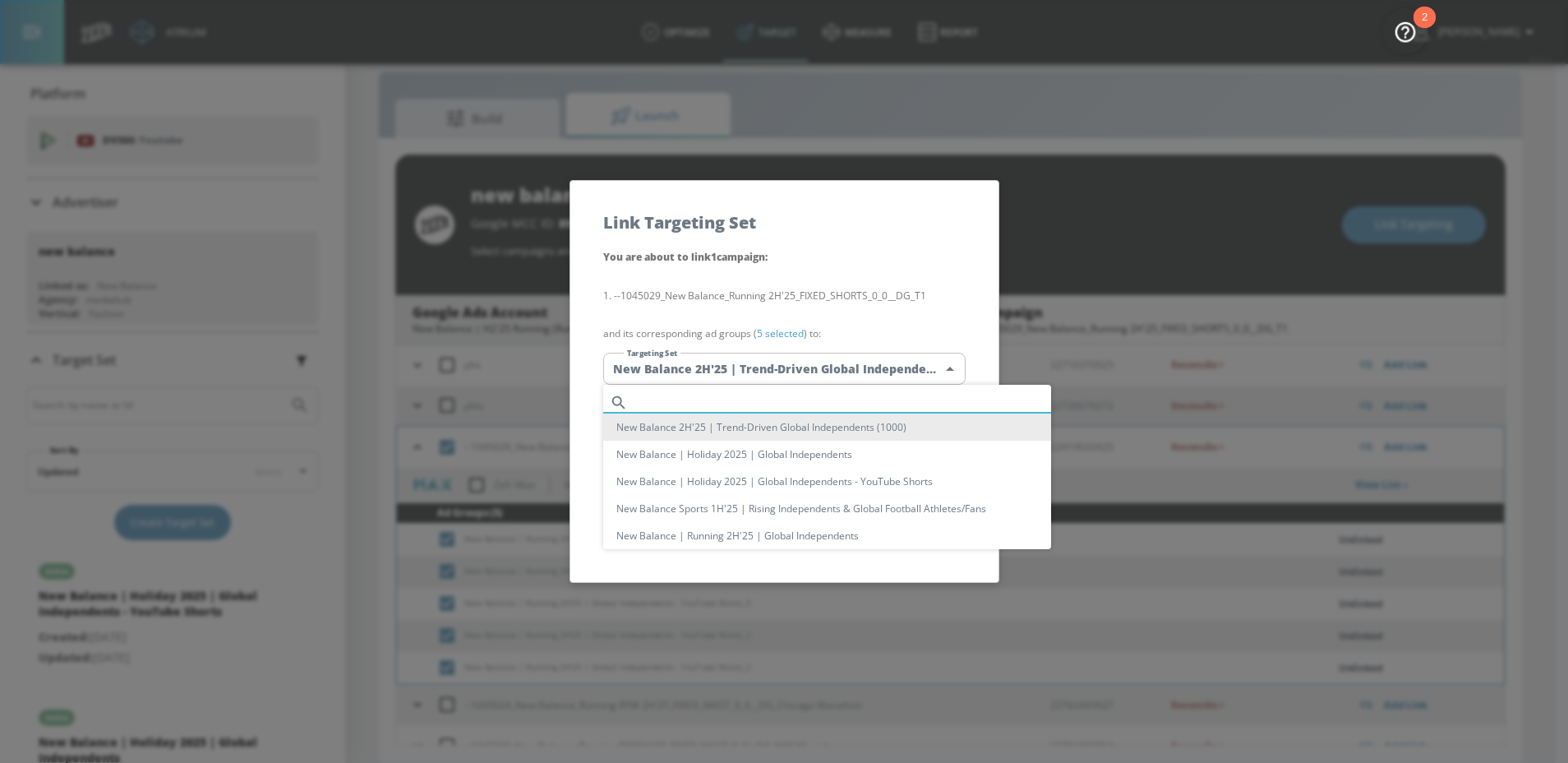
click at [736, 396] on input "text" at bounding box center [843, 402] width 417 height 23
paste input "Global Independents - YouTube"
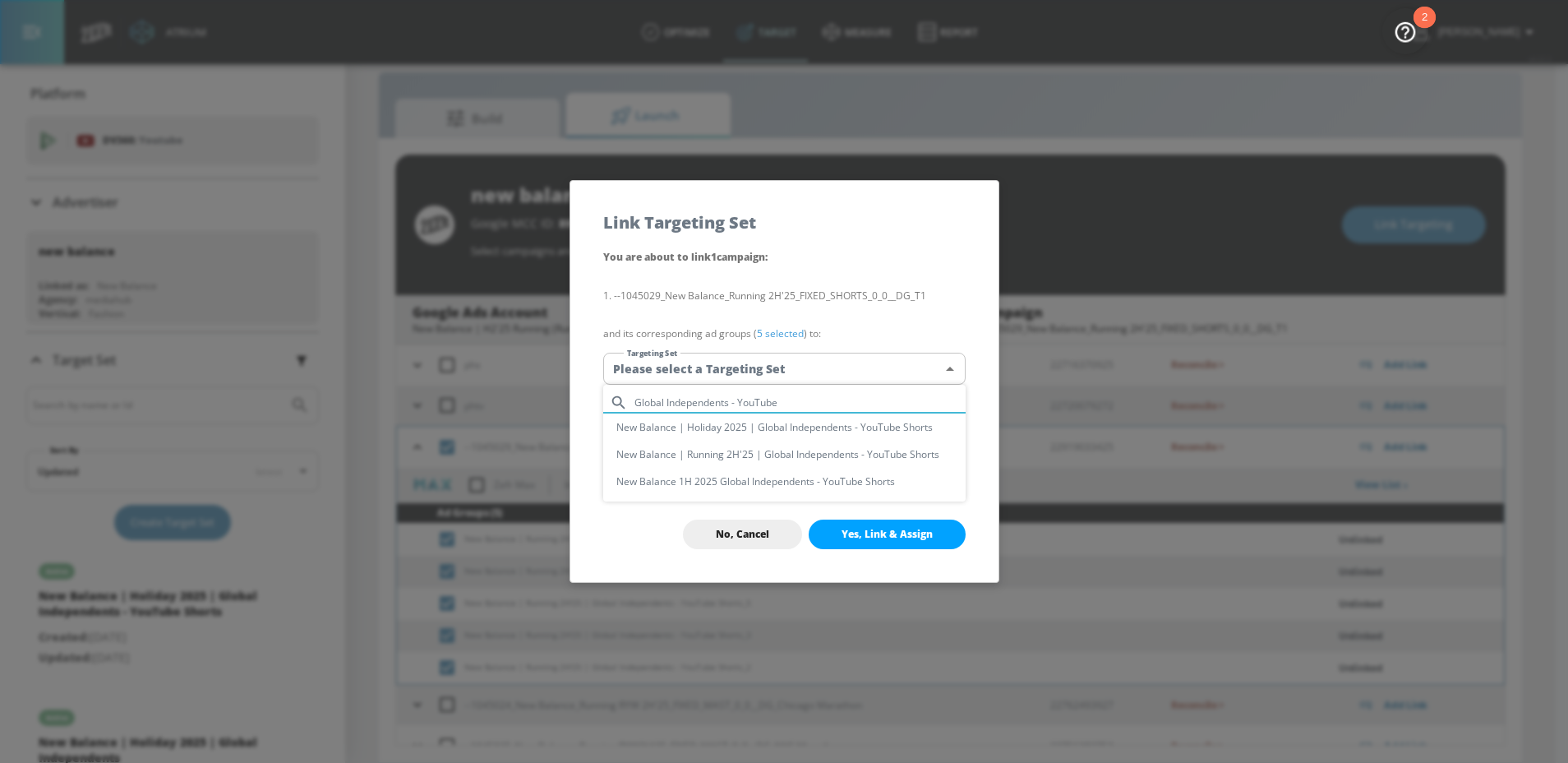
type input "Global Independents - YouTube"
click at [723, 451] on li "New Balance | Running 2H'25 | Global Independents - YouTube Shorts" at bounding box center [784, 454] width 363 height 27
type input "c5e8693c-9871-402a-810e-44458896b9b8"
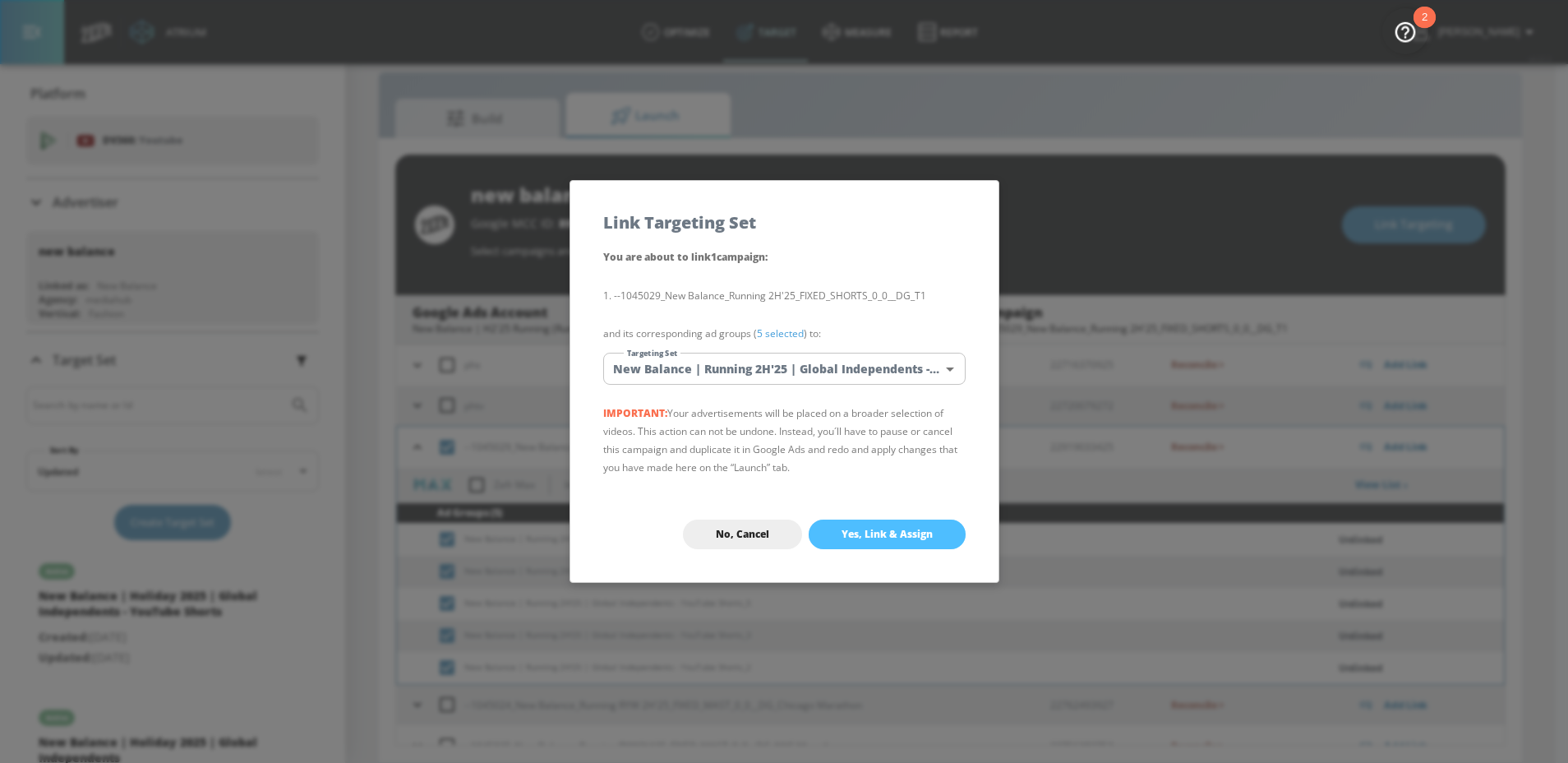
click at [874, 535] on span "Yes, Link & Assign" at bounding box center [886, 535] width 91 height 13
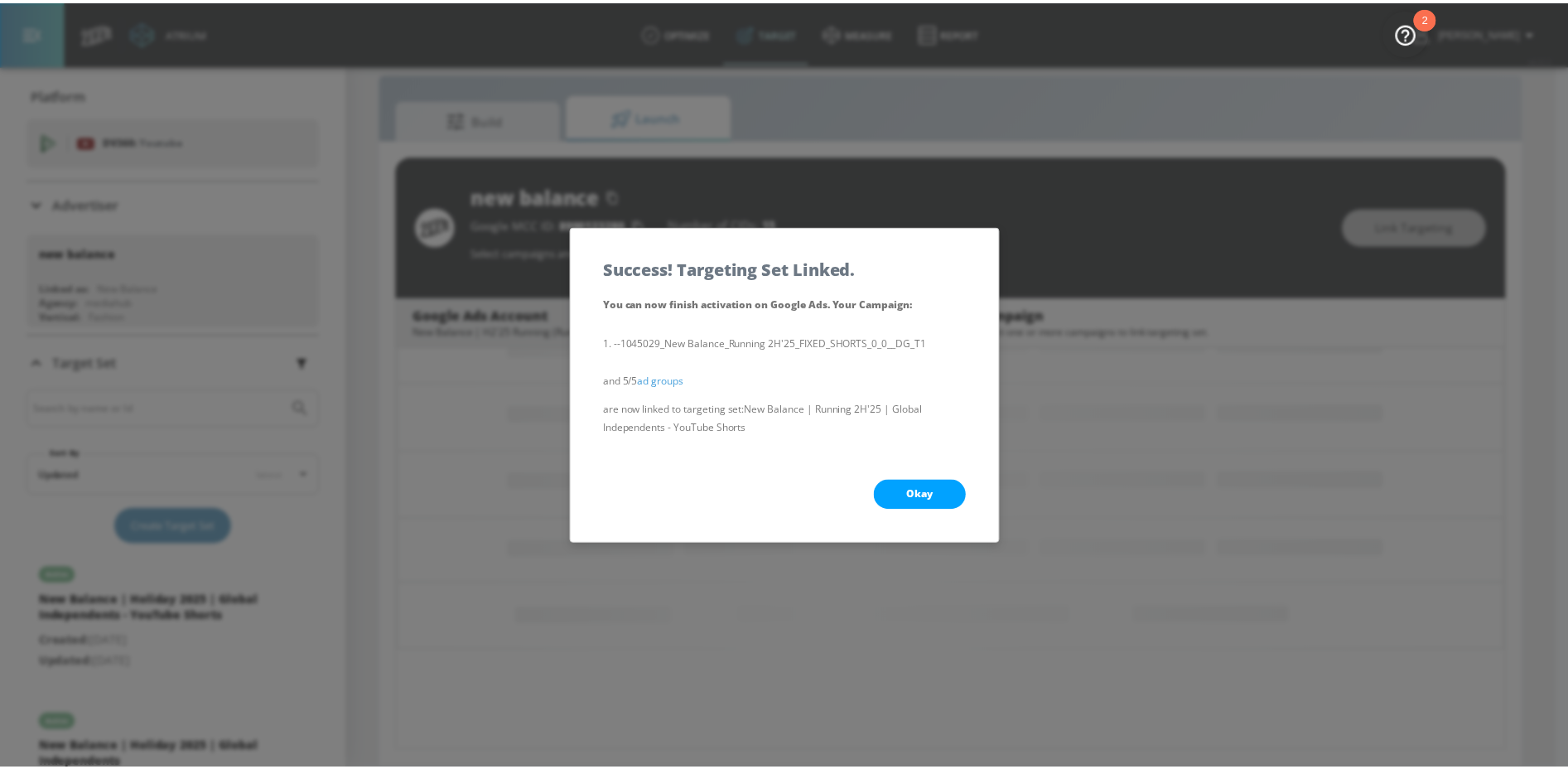
scroll to position [209, 0]
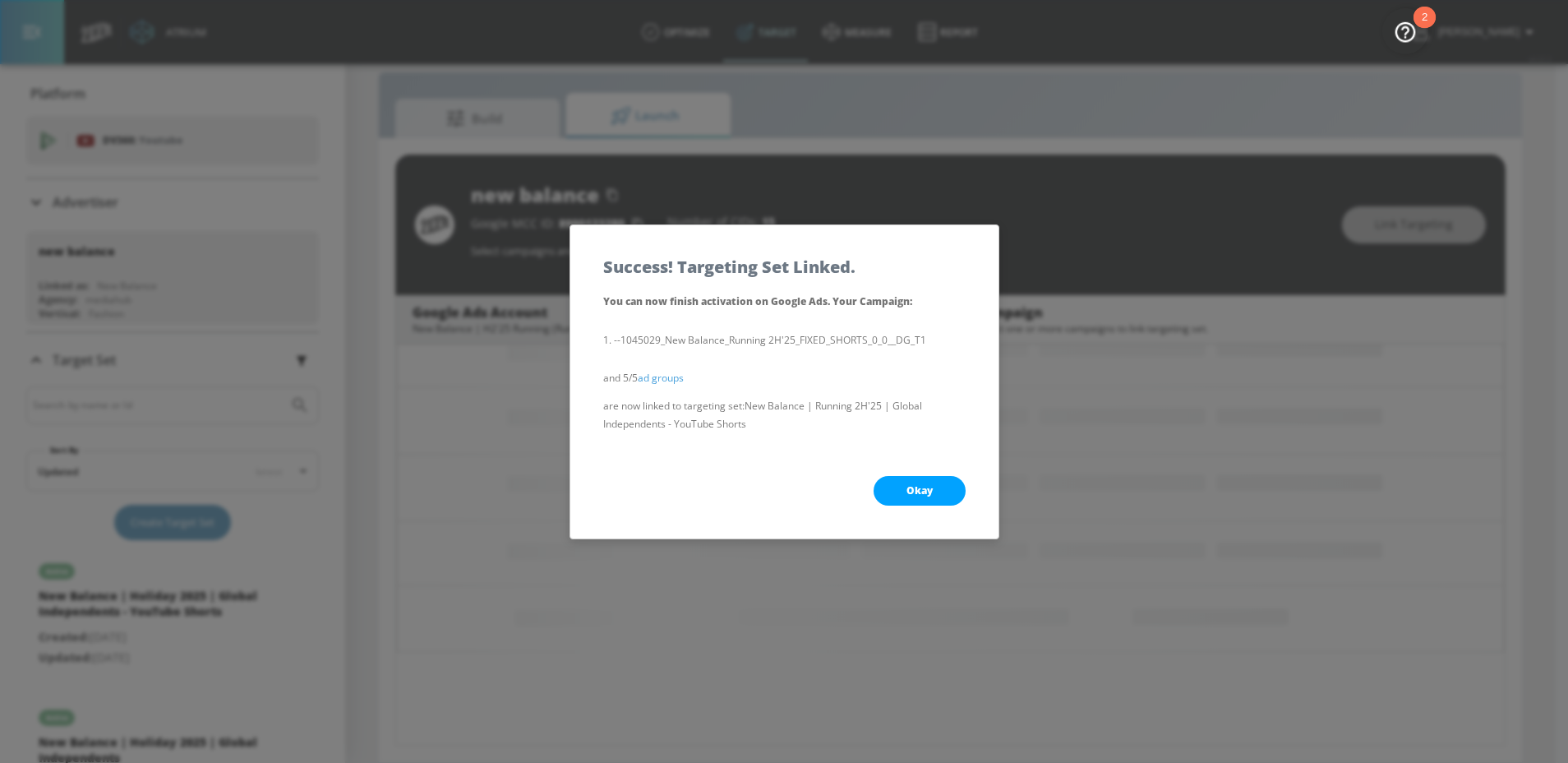
click at [896, 477] on button "Okay" at bounding box center [920, 491] width 92 height 29
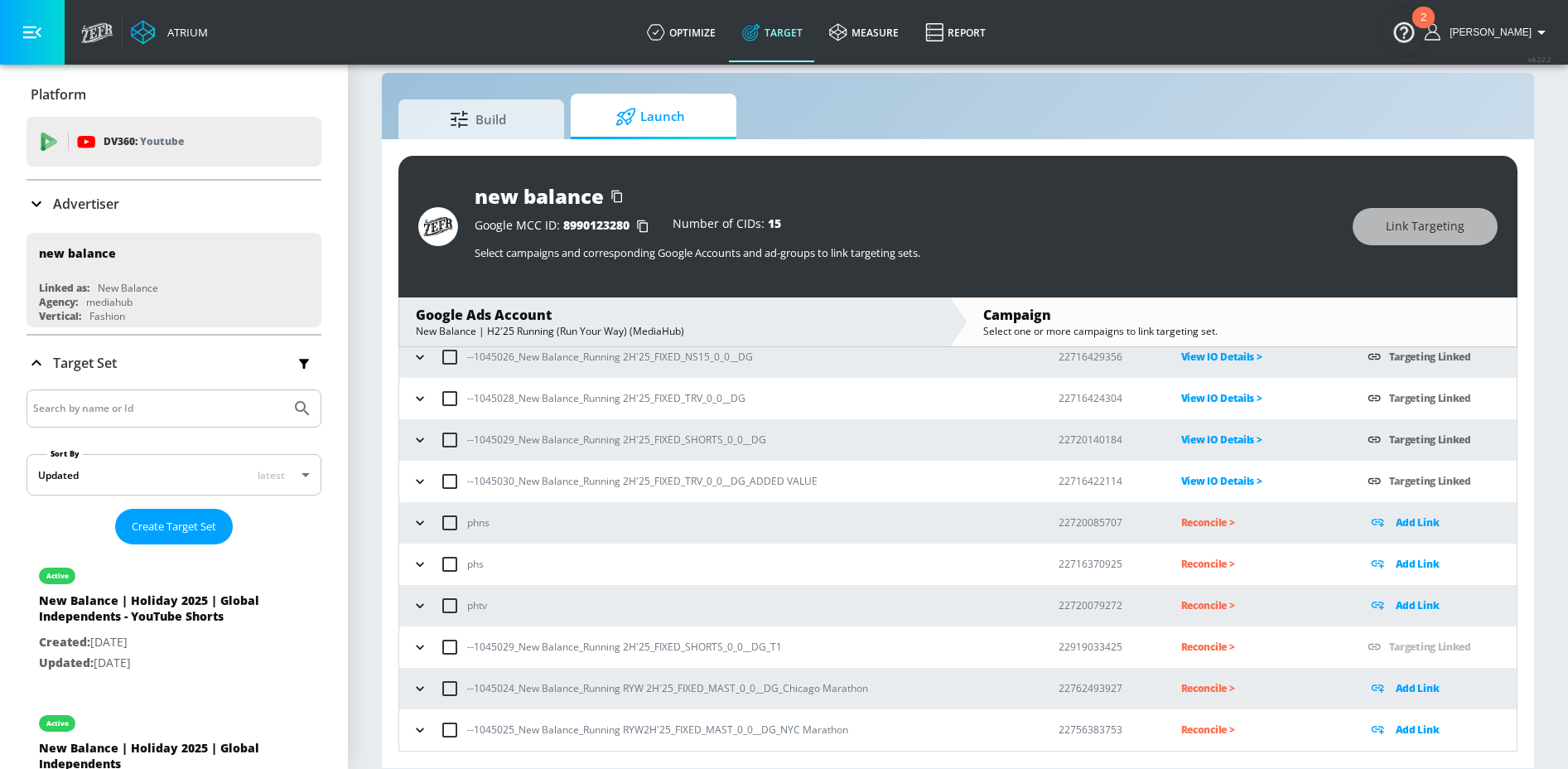
scroll to position [97, 0]
click at [417, 646] on icon "button" at bounding box center [420, 648] width 17 height 17
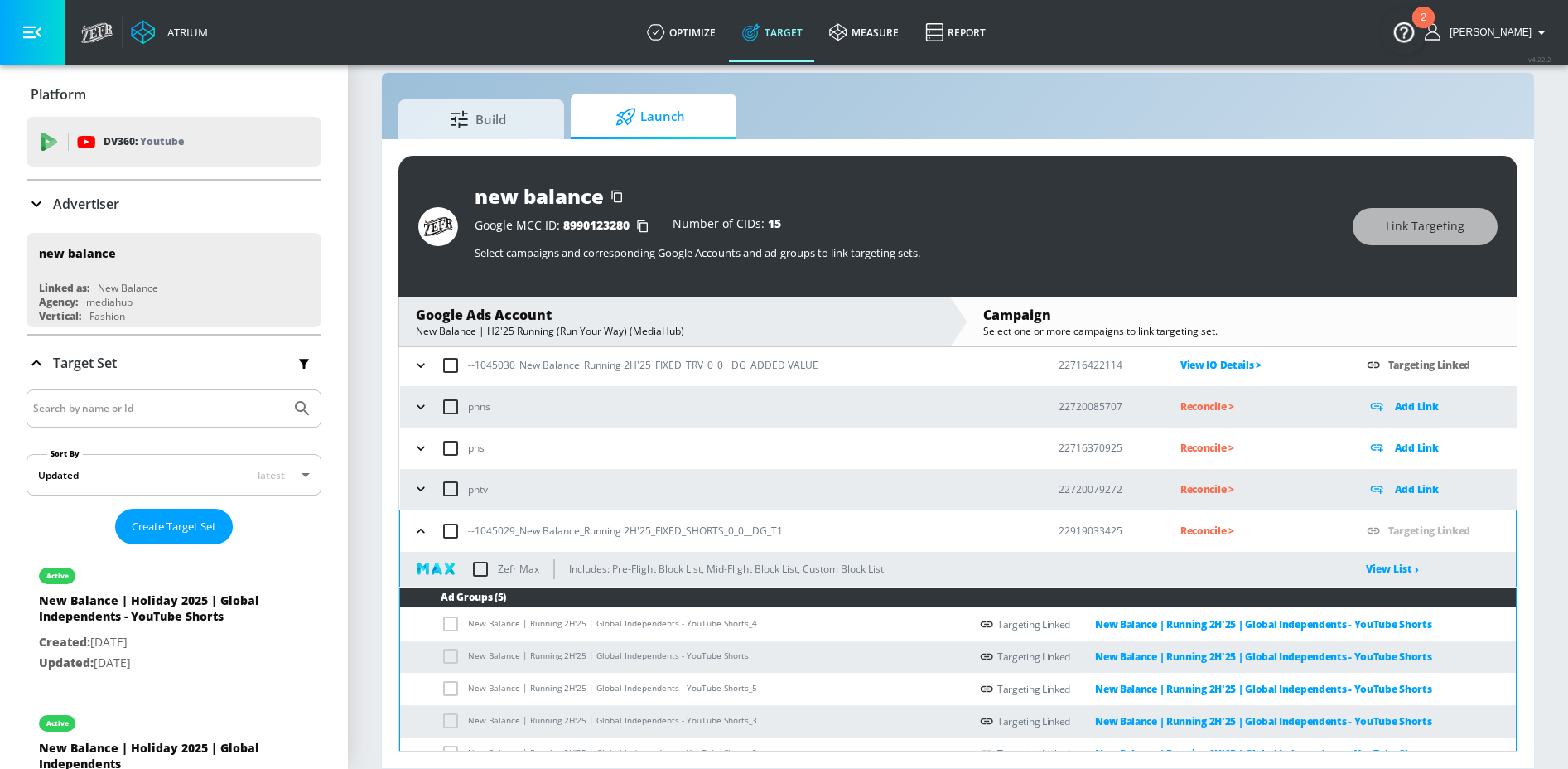
scroll to position [315, 0]
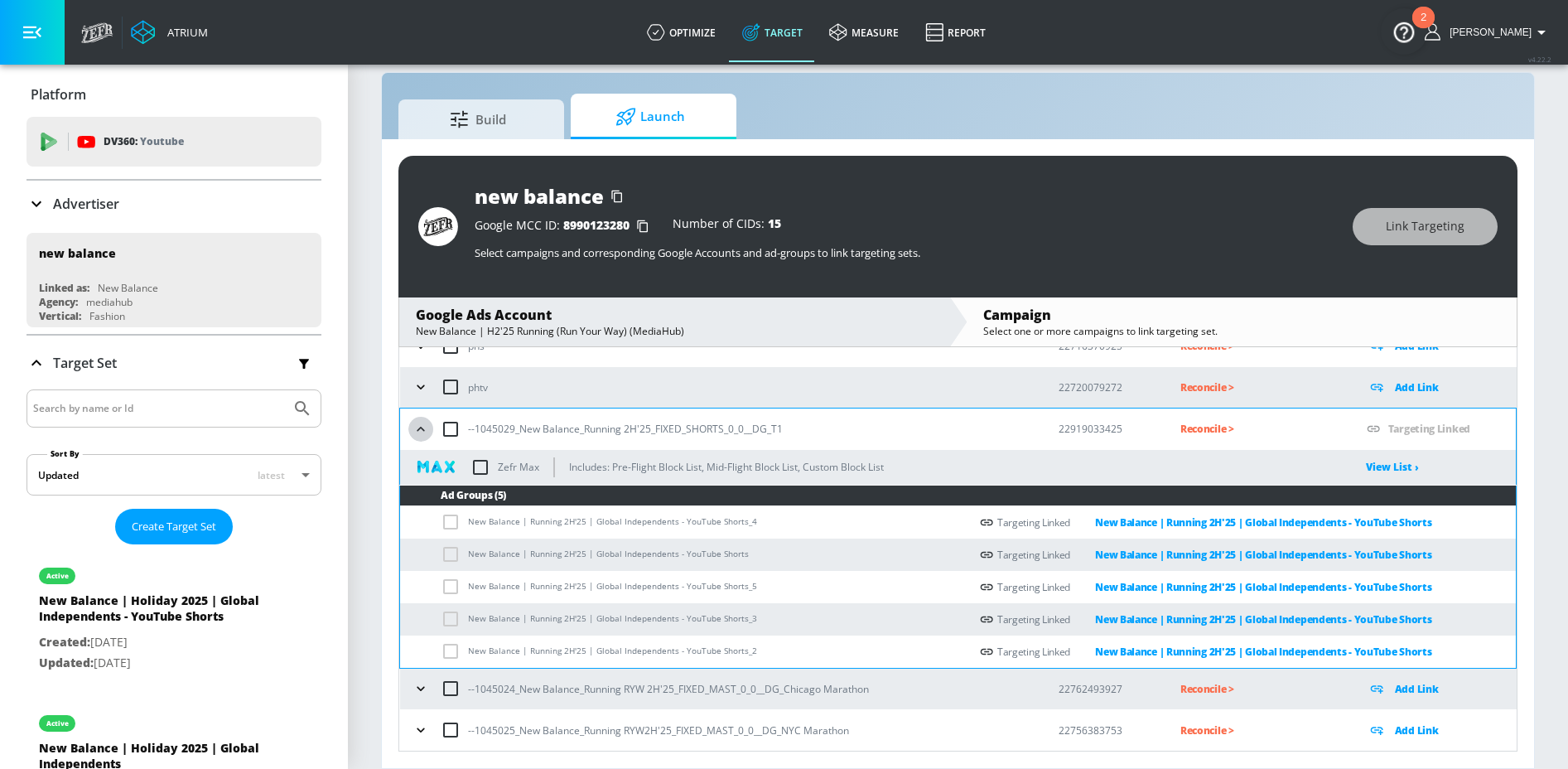
click at [419, 426] on icon "button" at bounding box center [421, 430] width 17 height 17
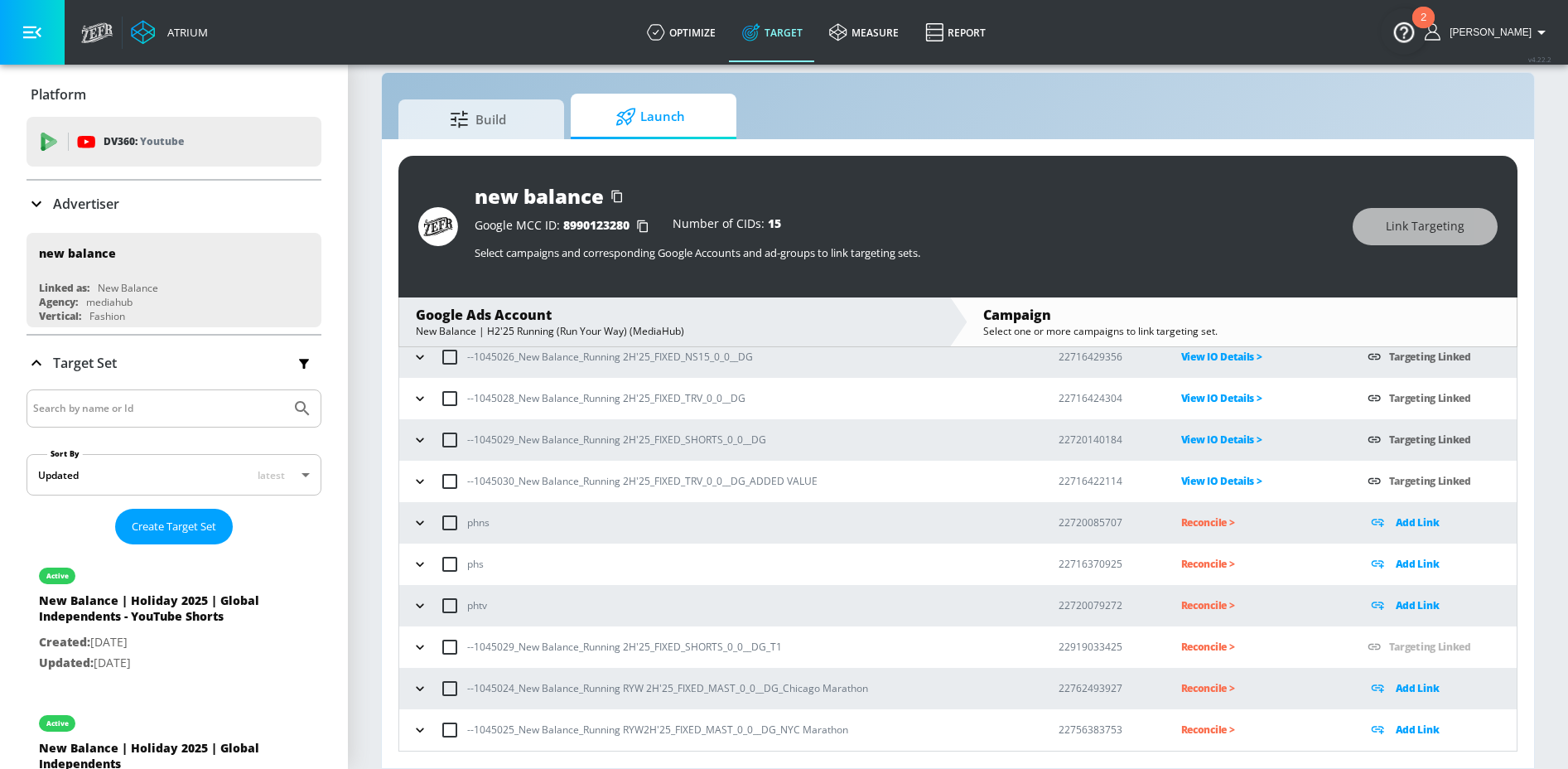
click at [1181, 644] on p "Reconcile >" at bounding box center [1261, 647] width 160 height 19
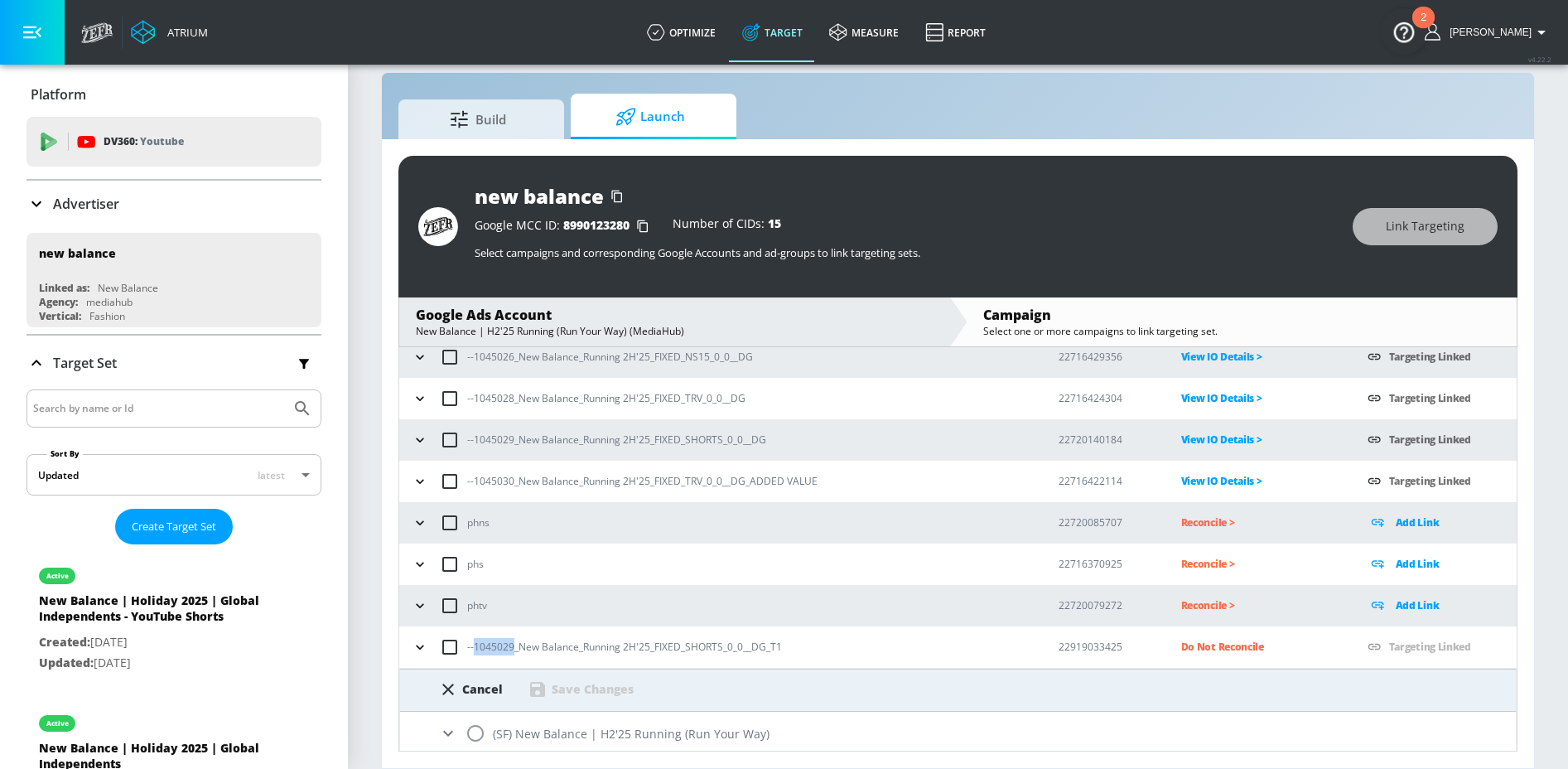
drag, startPoint x: 474, startPoint y: 648, endPoint x: 512, endPoint y: 648, distance: 38.0
click at [512, 648] on p "--1045029_New Balance_Running 2H'25_FIXED_SHORTS_0_0__DG_T1" at bounding box center [625, 647] width 315 height 18
copy p "1045029"
click at [470, 734] on input "radio" at bounding box center [475, 733] width 35 height 35
radio input "true"
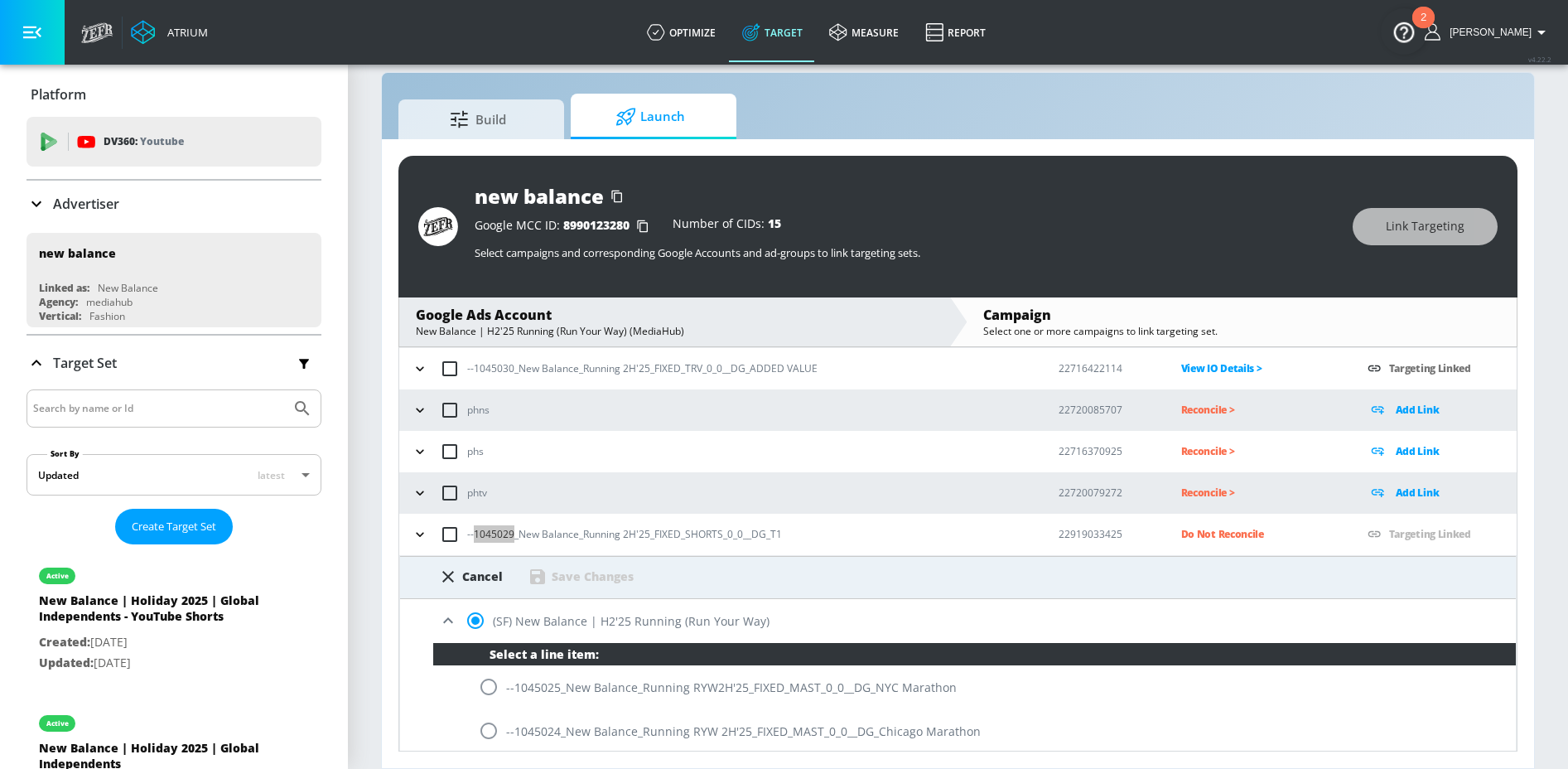
scroll to position [472, 0]
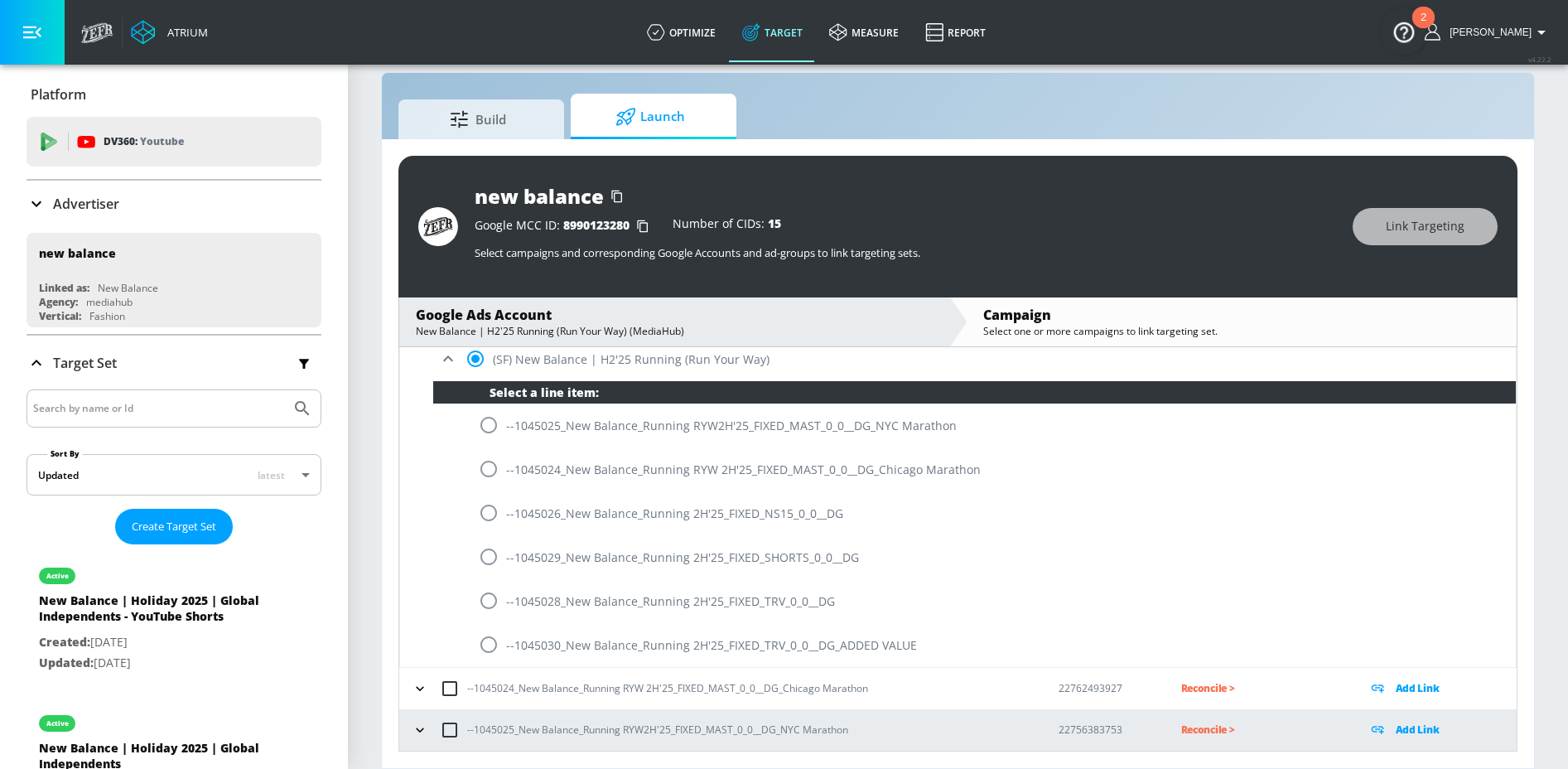
click at [483, 553] on input "radio" at bounding box center [488, 556] width 35 height 35
radio input "true"
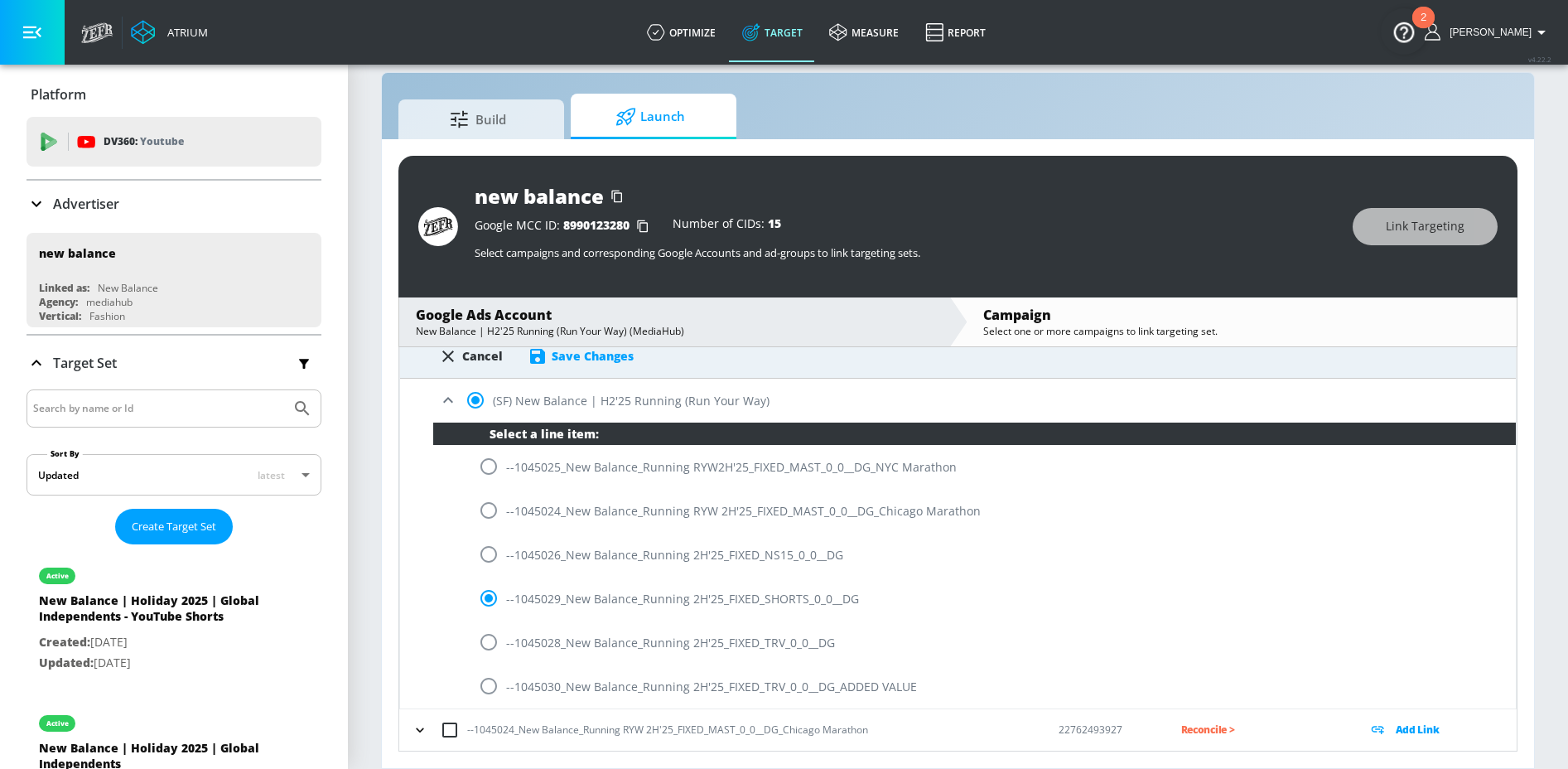
scroll to position [358, 0]
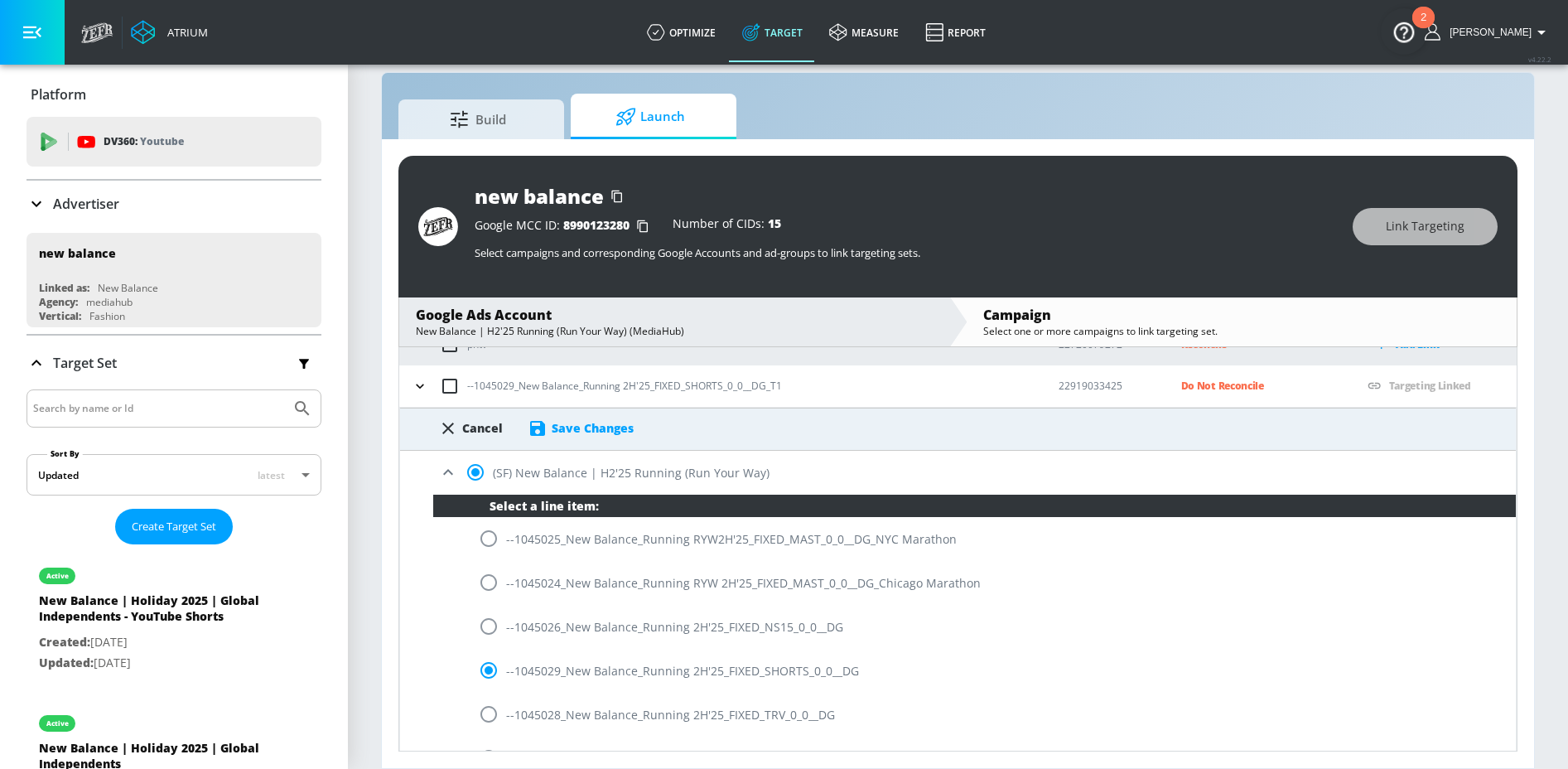
click at [601, 429] on div "Save Changes" at bounding box center [592, 428] width 82 height 16
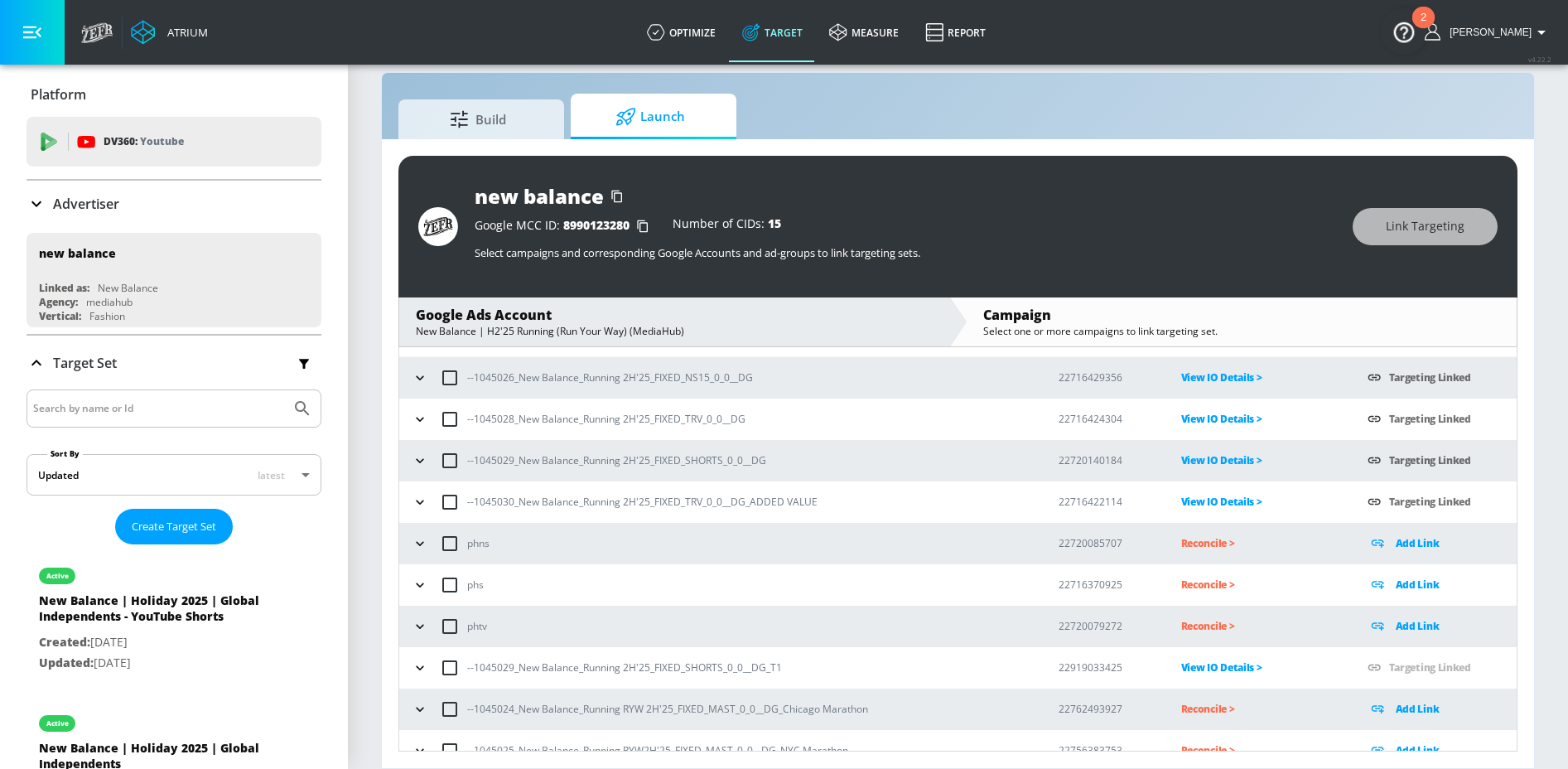
scroll to position [97, 0]
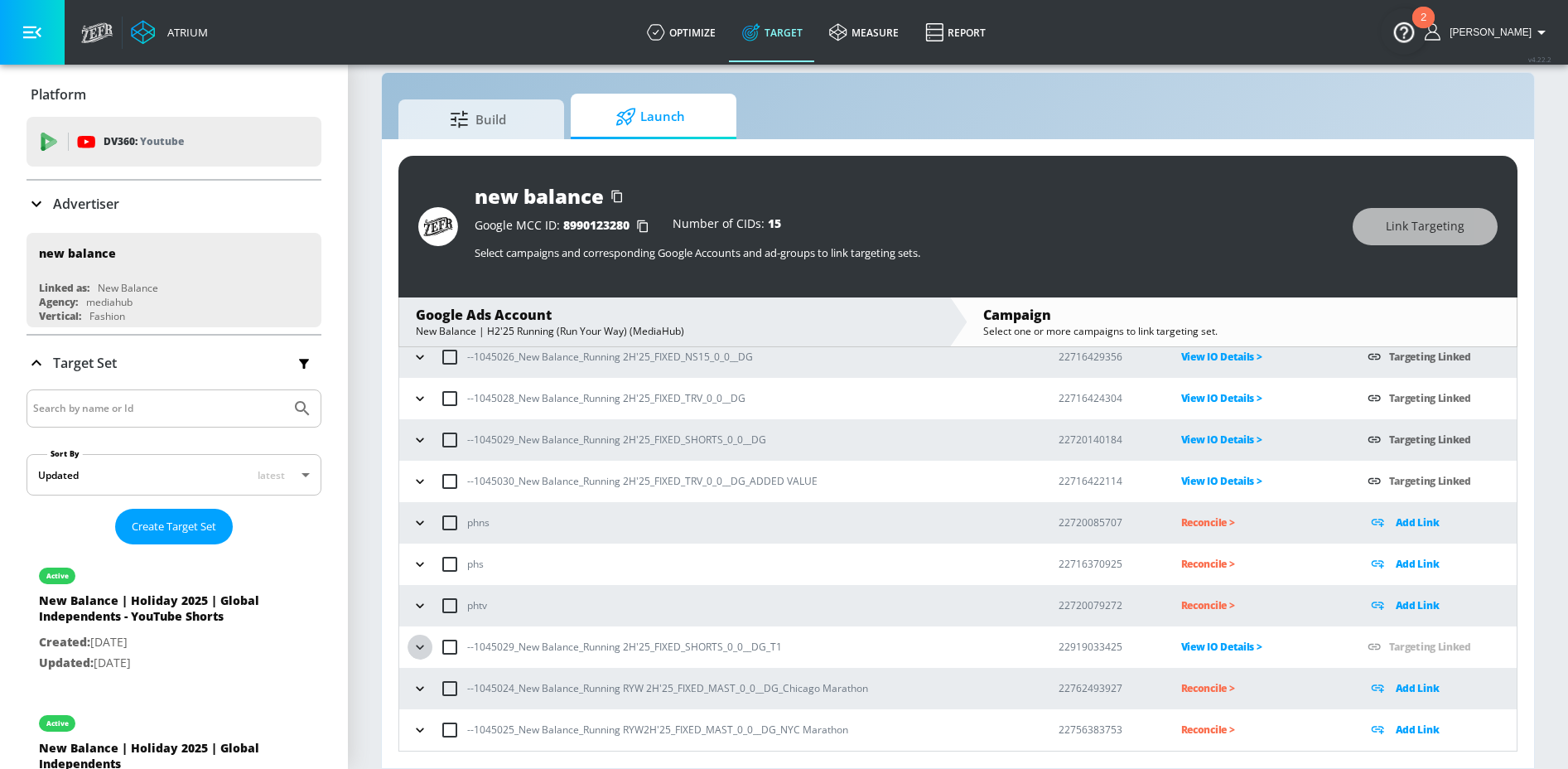
click at [422, 644] on icon "button" at bounding box center [419, 646] width 8 height 4
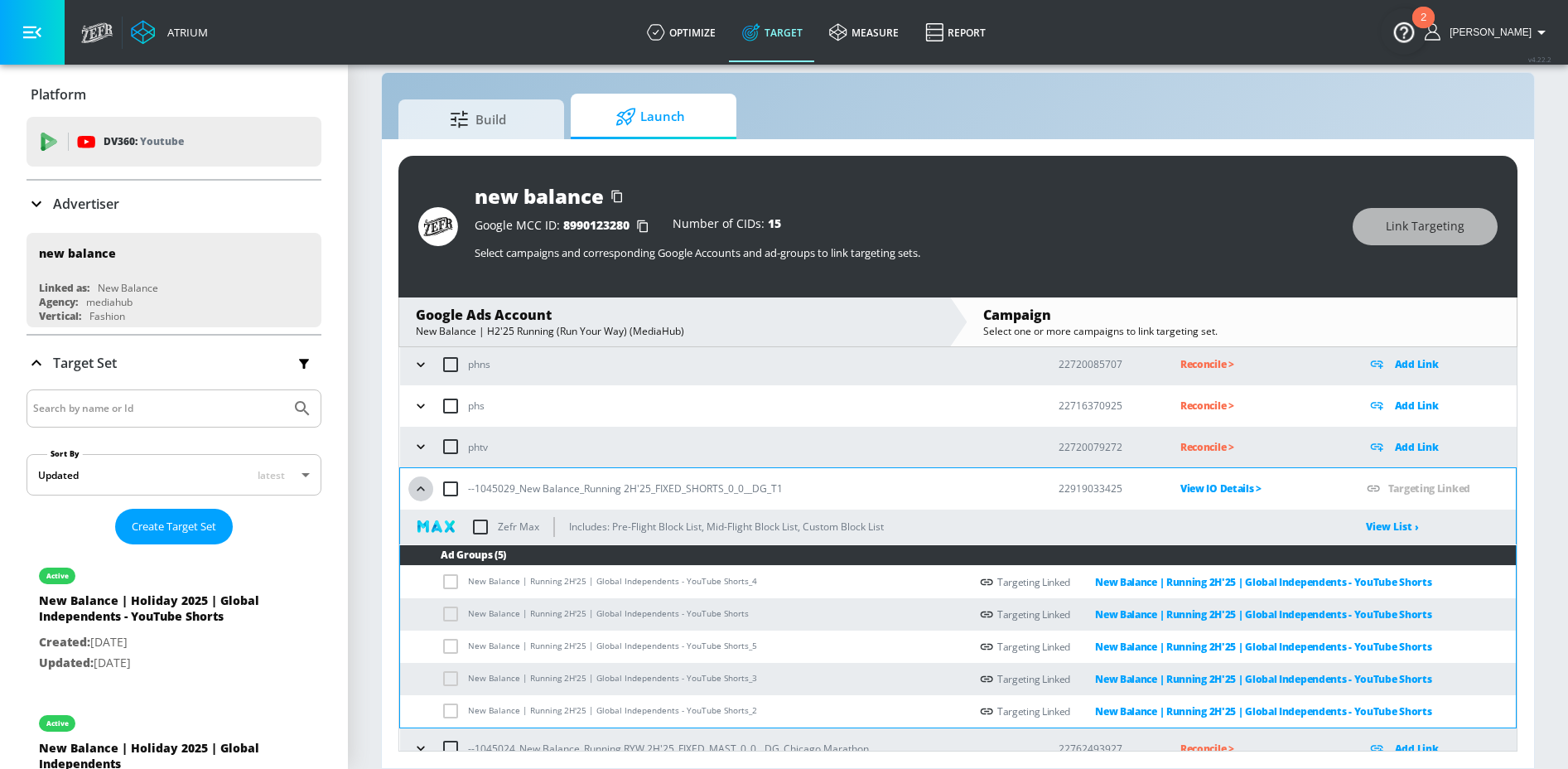
click at [419, 483] on icon "button" at bounding box center [421, 489] width 17 height 17
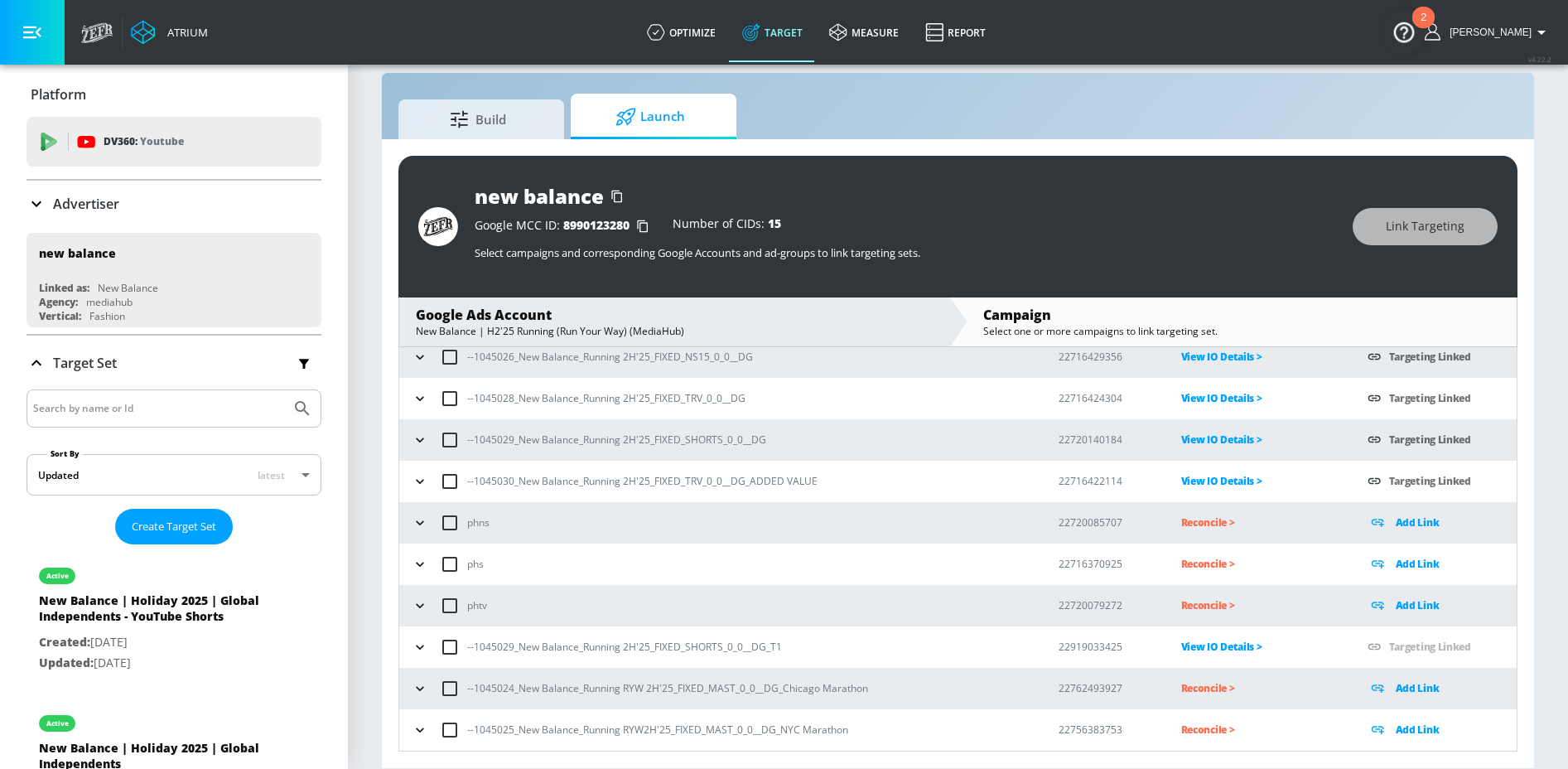
scroll to position [0, 0]
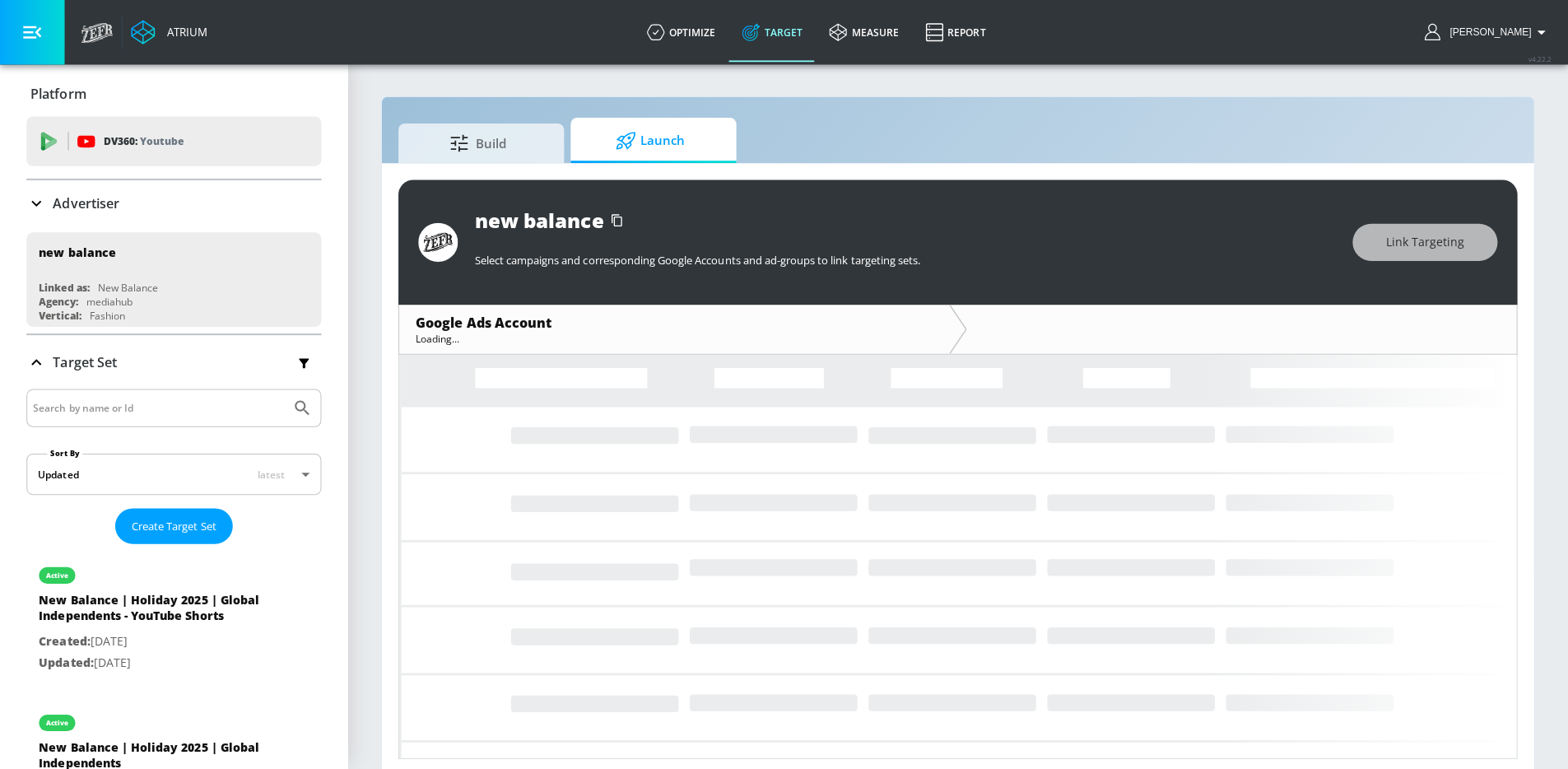
scroll to position [8, 0]
